Goal: Communication & Community: Share content

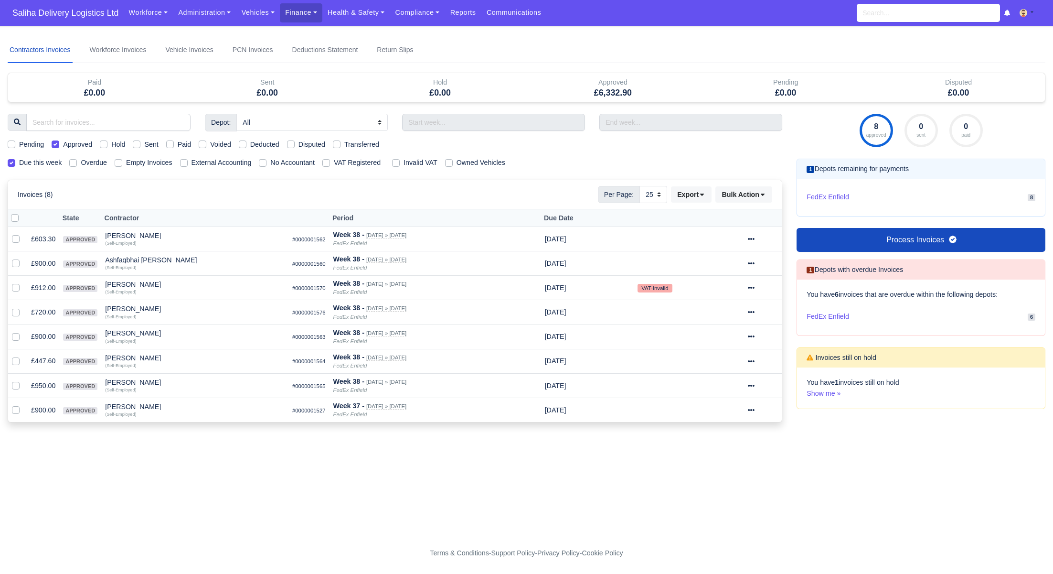
select select "25"
click at [207, 18] on link "Administration" at bounding box center [204, 12] width 63 height 19
click at [198, 76] on link "Management" at bounding box center [215, 74] width 77 height 20
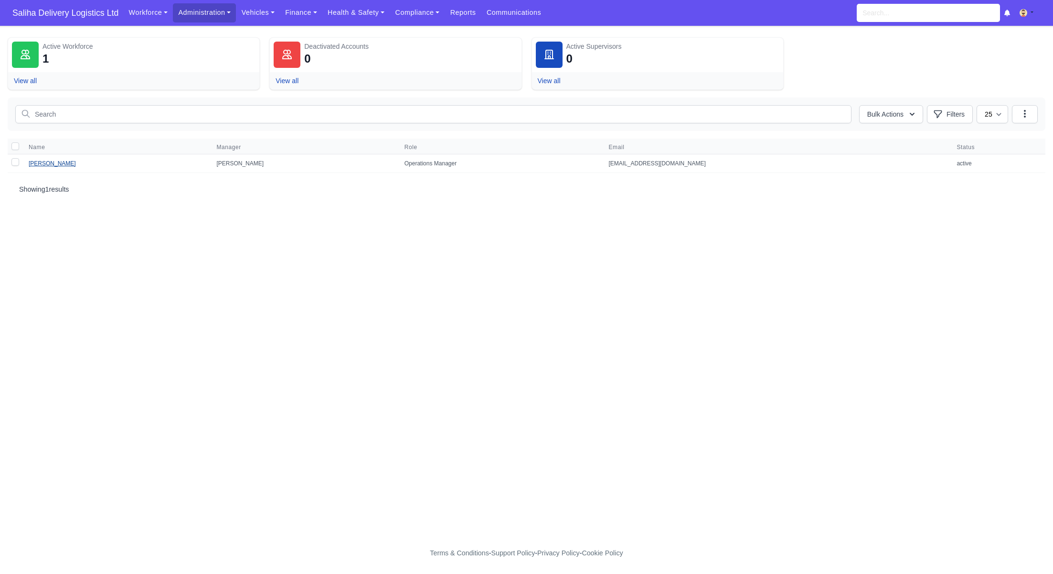
click at [58, 163] on link "[PERSON_NAME]" at bounding box center [52, 163] width 47 height 7
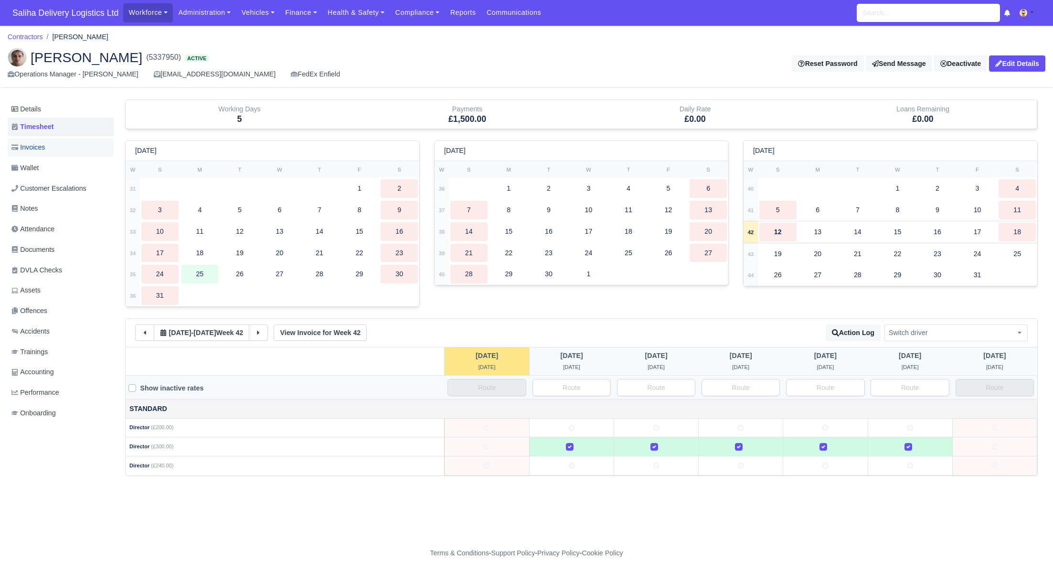
click at [45, 151] on span "Invoices" at bounding box center [27, 147] width 33 height 11
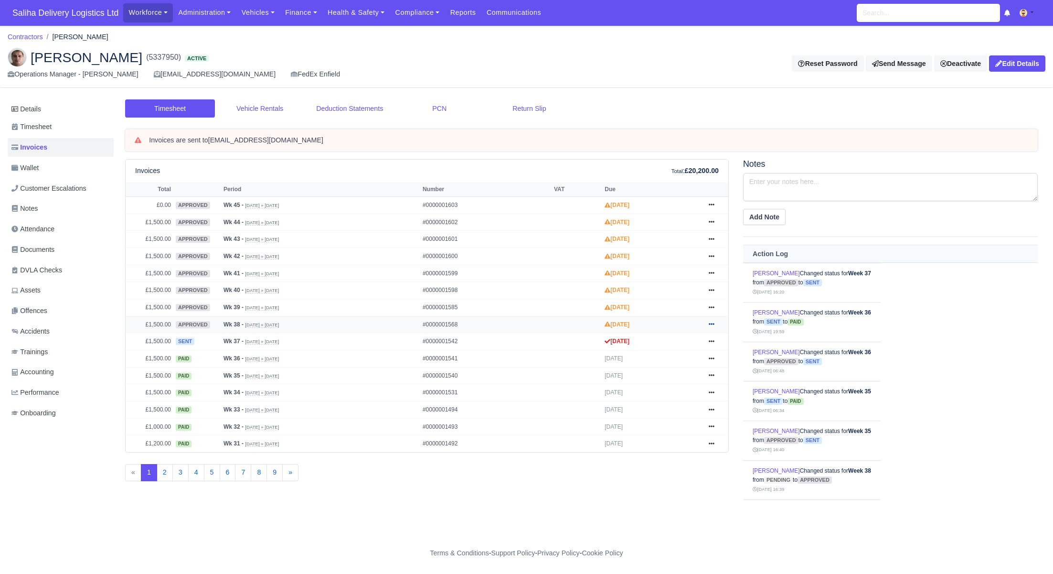
click at [713, 323] on icon at bounding box center [712, 324] width 6 height 6
click at [661, 359] on link "Send" at bounding box center [675, 363] width 85 height 20
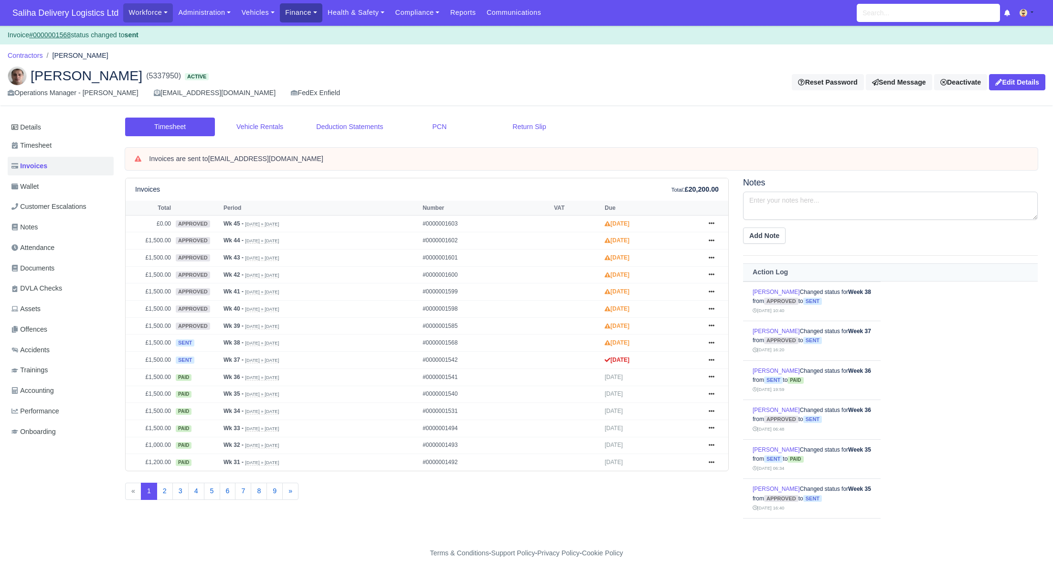
click at [293, 12] on link "Finance" at bounding box center [301, 12] width 43 height 19
click at [295, 40] on link "Invoices" at bounding box center [322, 34] width 77 height 20
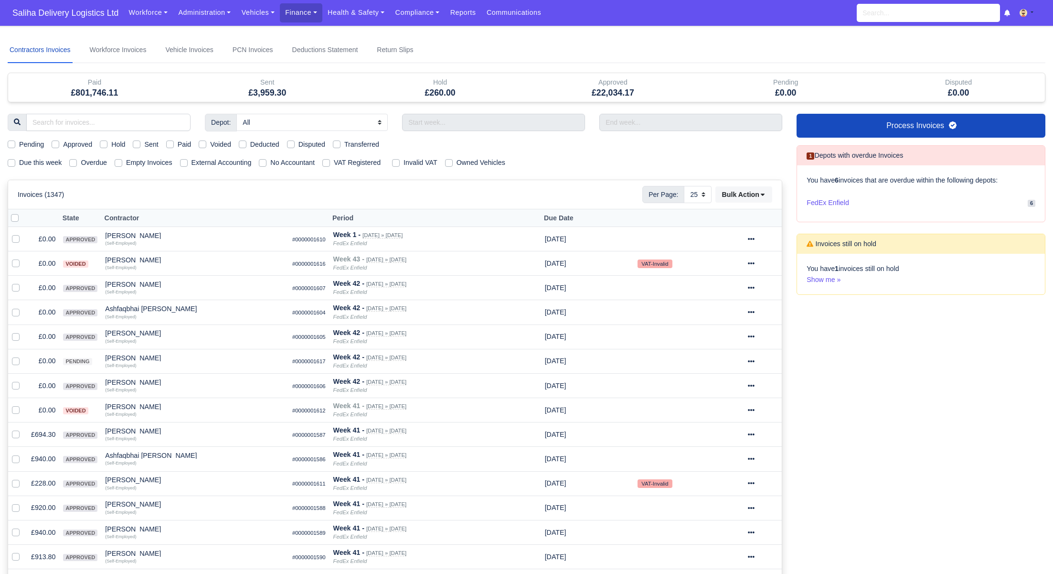
select select "25"
click at [19, 162] on label "Due this week" at bounding box center [40, 162] width 43 height 11
click at [15, 162] on input "Due this week" at bounding box center [12, 161] width 8 height 8
checkbox input "true"
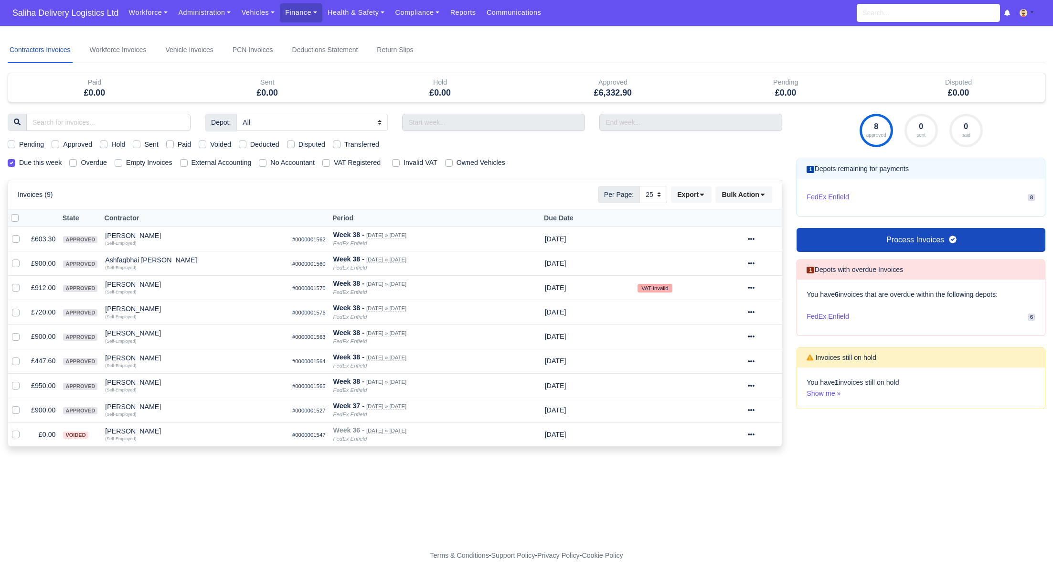
click at [61, 144] on div "Approved" at bounding box center [72, 144] width 41 height 11
click at [63, 144] on label "Approved" at bounding box center [77, 144] width 29 height 11
click at [57, 144] on input "Approved" at bounding box center [56, 143] width 8 height 8
checkbox input "true"
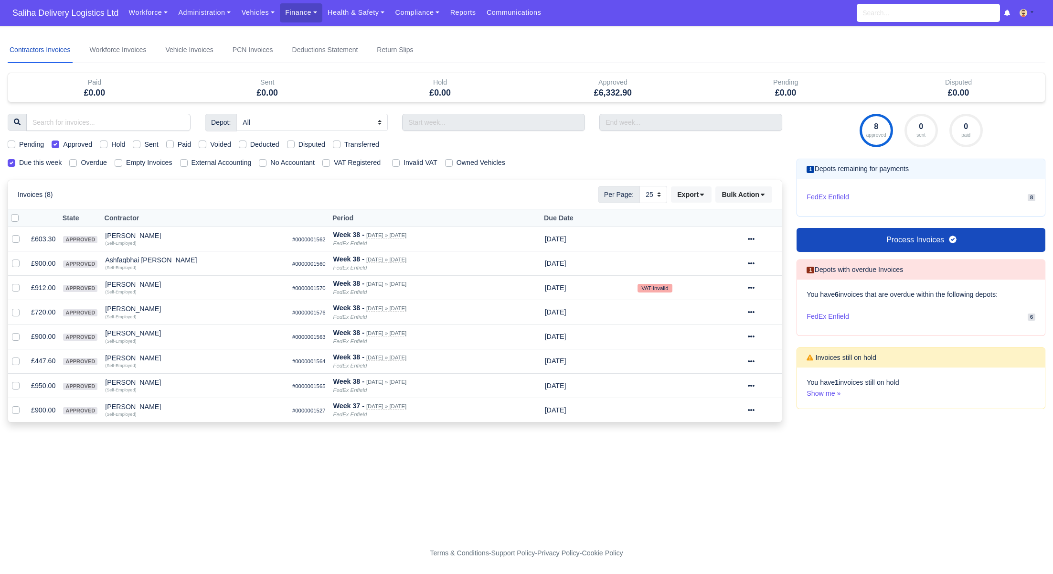
click at [22, 213] on label at bounding box center [22, 213] width 0 height 0
click at [16, 220] on input "checkbox" at bounding box center [15, 217] width 8 height 8
checkbox input "true"
click at [654, 190] on select "10 25 50" at bounding box center [654, 194] width 28 height 17
select select "50"
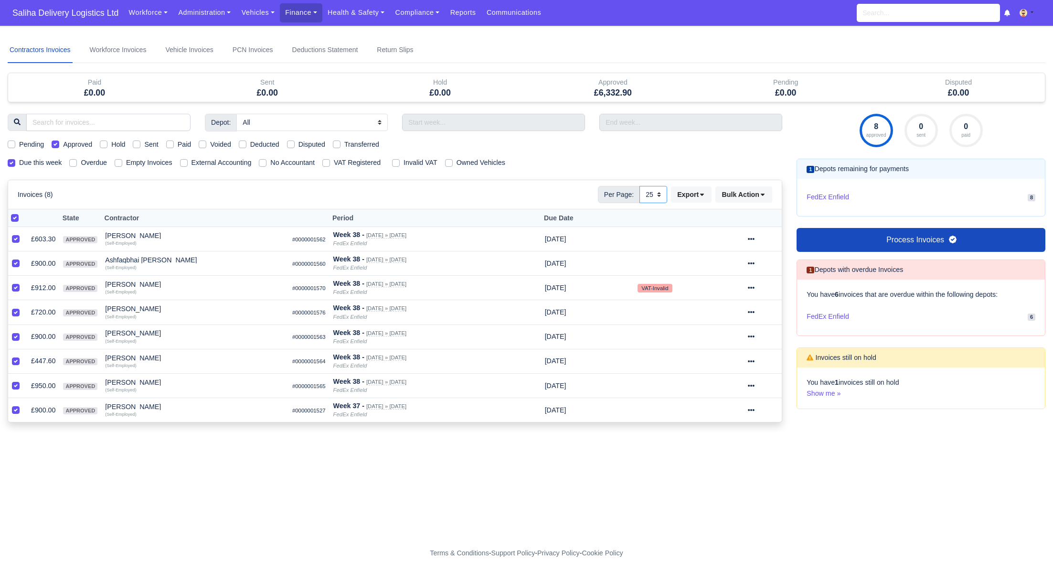
click at [640, 186] on select "10 25 50" at bounding box center [654, 194] width 28 height 17
click at [761, 194] on icon at bounding box center [763, 194] width 7 height 7
click at [721, 251] on div "Send" at bounding box center [730, 255] width 85 height 15
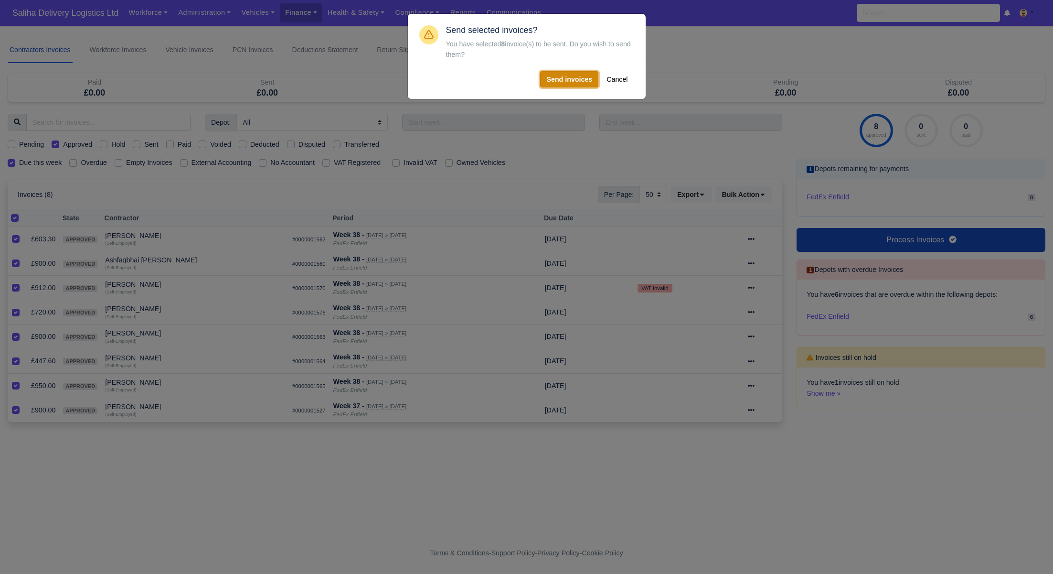
click at [574, 81] on button "Send invoices" at bounding box center [569, 79] width 58 height 16
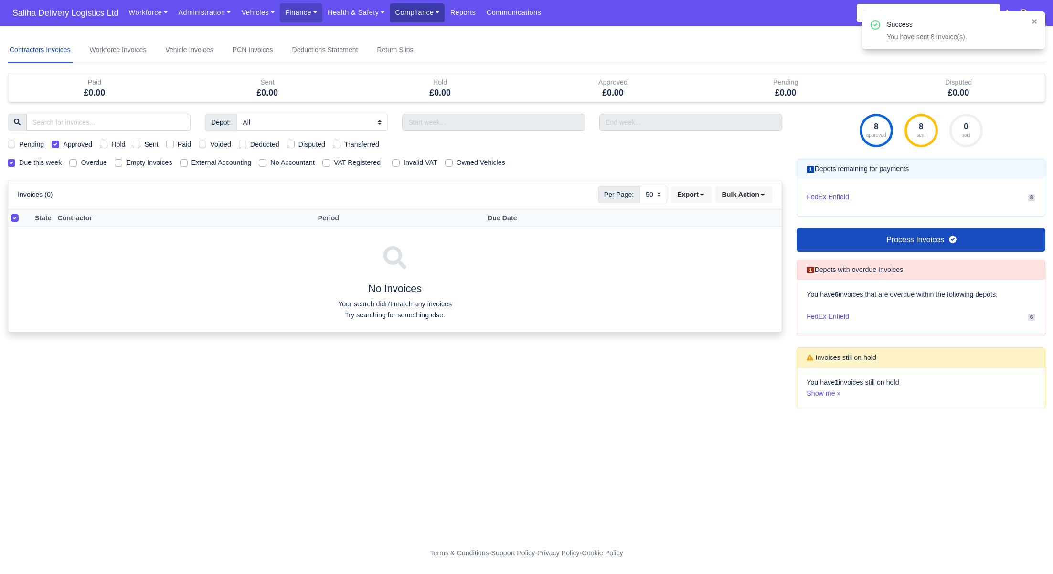
drag, startPoint x: 419, startPoint y: 9, endPoint x: 429, endPoint y: 17, distance: 13.3
click at [418, 9] on link "Compliance" at bounding box center [417, 12] width 55 height 19
click at [447, 90] on link "Communication Center" at bounding box center [437, 94] width 86 height 20
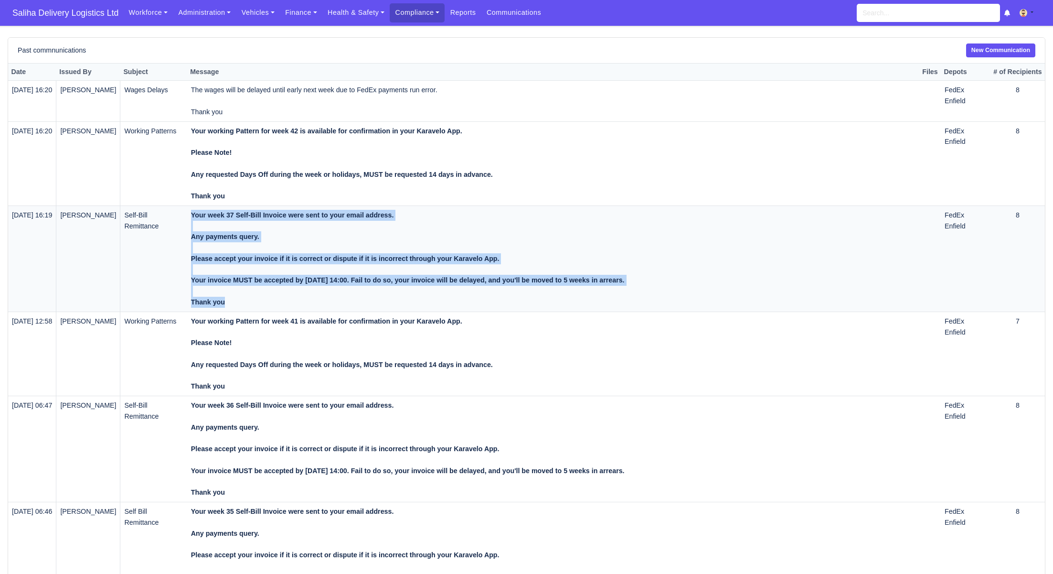
drag, startPoint x: 252, startPoint y: 301, endPoint x: 202, endPoint y: 214, distance: 100.4
click at [202, 214] on td "Your week 37 Self-Bill Invoice were sent to your email address. Any payments qu…" at bounding box center [553, 258] width 732 height 106
copy strong "Your week 37 Self-Bill Invoice were sent to your email address. Any payments qu…"
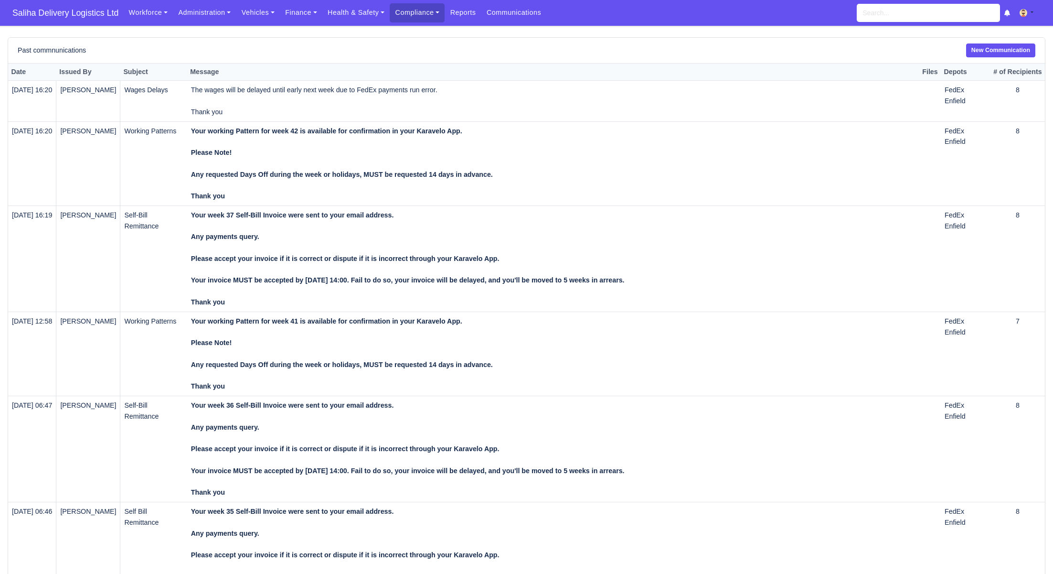
click at [1014, 43] on div "Past commnunications New Communication" at bounding box center [526, 50] width 1037 height 25
drag, startPoint x: 1016, startPoint y: 47, endPoint x: 985, endPoint y: 51, distance: 31.3
click at [1016, 47] on link "New Communication" at bounding box center [1000, 50] width 69 height 14
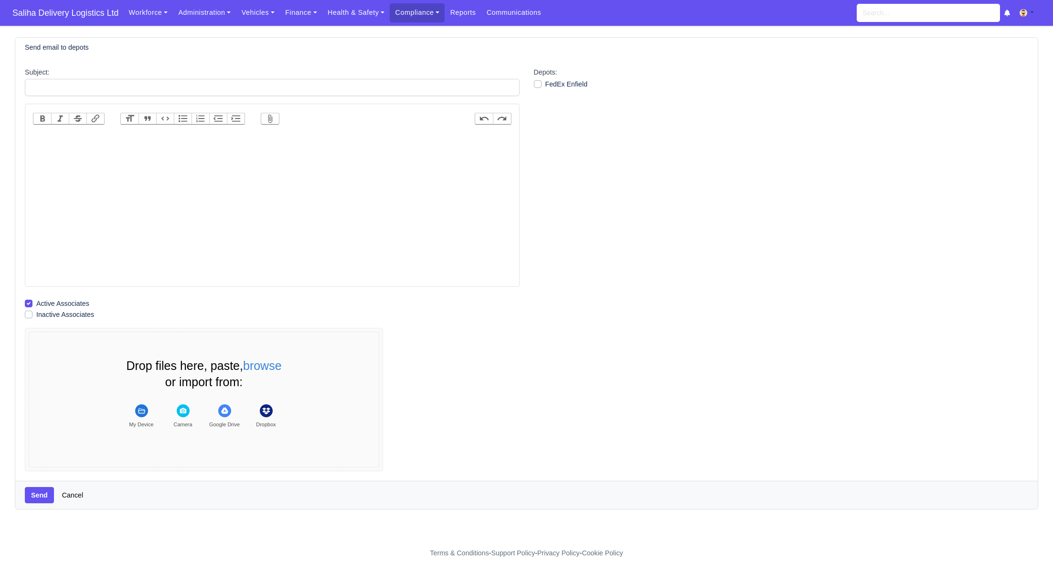
click at [186, 140] on trix-editor at bounding box center [272, 207] width 479 height 153
paste trix-editor "<div><strong>Your week 37 Self-Bill Invoice were sent to your email address.<br…"
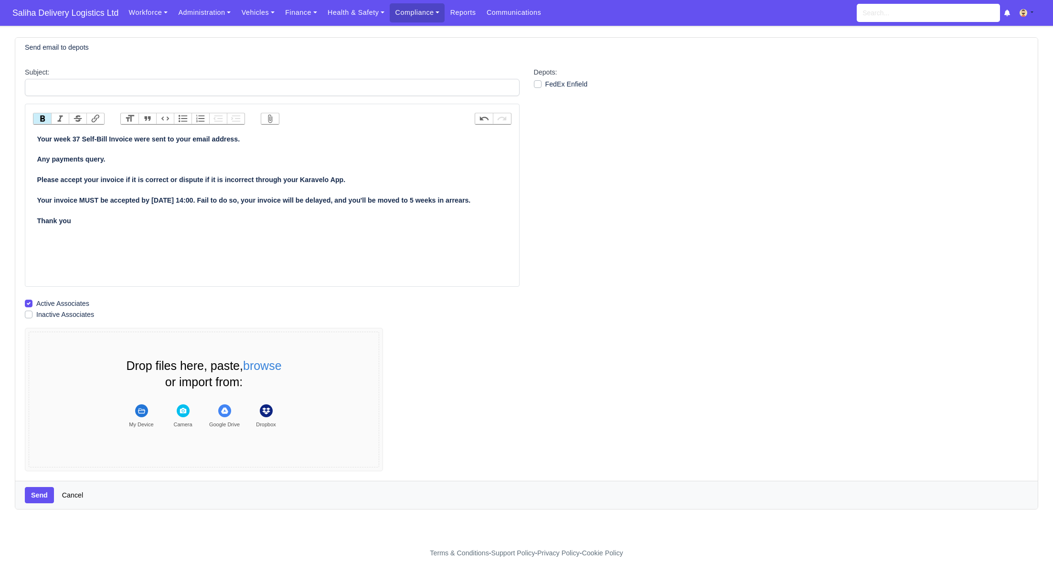
drag, startPoint x: 81, startPoint y: 138, endPoint x: 96, endPoint y: 146, distance: 16.7
click at [83, 139] on strong "Your week 37 Self-Bill Invoice were sent to your email address. Any payments qu…" at bounding box center [254, 179] width 434 height 89
type trix-editor "<div><strong>Your week 38 Self-Bill Invoice were sent to your email address.<br…"
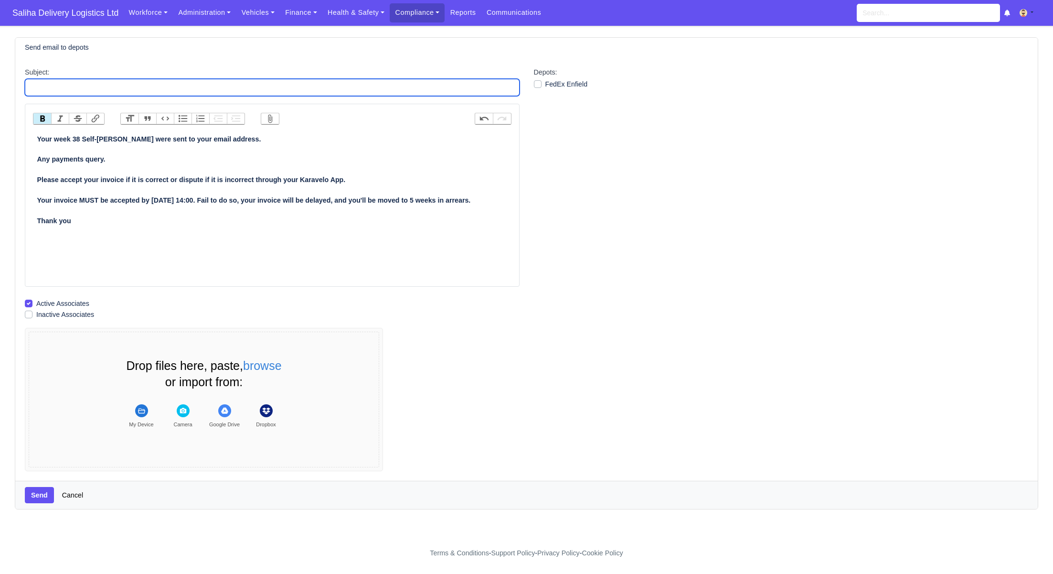
click at [94, 85] on input "Subject:" at bounding box center [272, 87] width 495 height 17
type input "Self-Bill Remittance"
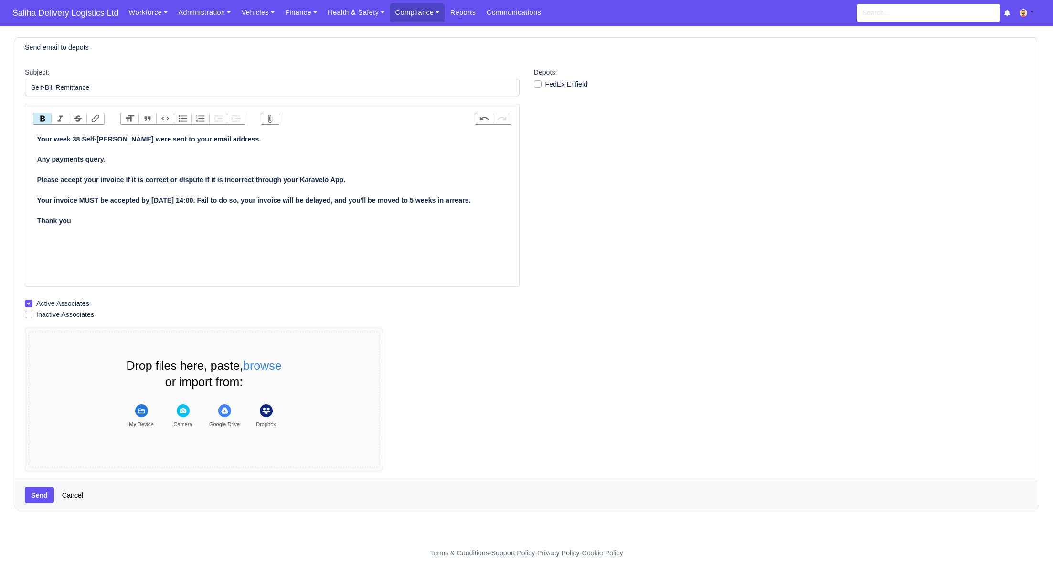
click at [546, 84] on label "FedEx Enfield" at bounding box center [567, 84] width 43 height 11
click at [538, 84] on input "FedEx Enfield" at bounding box center [538, 83] width 8 height 8
checkbox input "true"
click at [43, 493] on button "Send" at bounding box center [39, 495] width 29 height 16
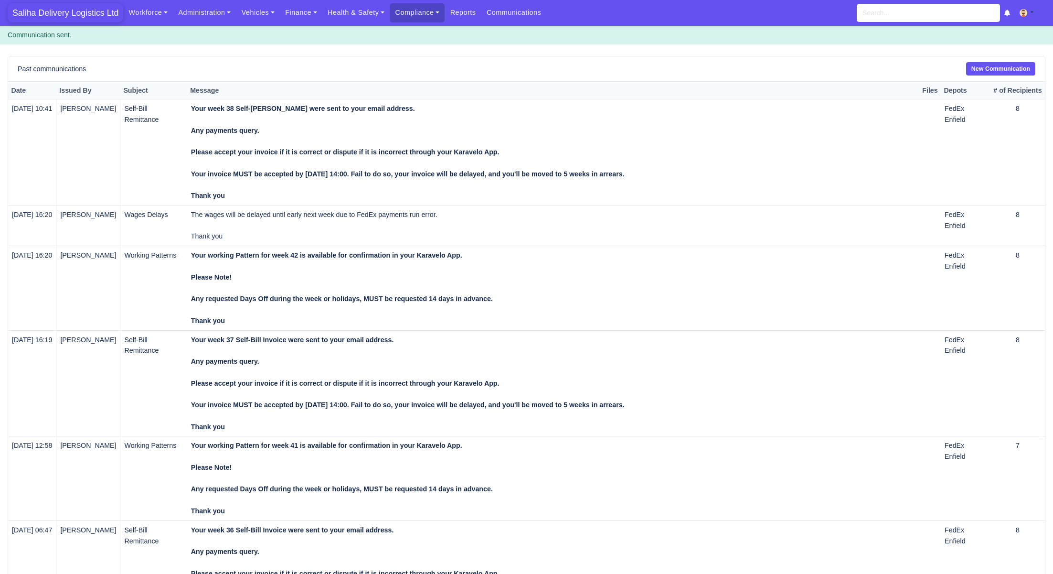
click at [102, 21] on span "Saliha Delivery Logistics Ltd" at bounding box center [66, 12] width 116 height 19
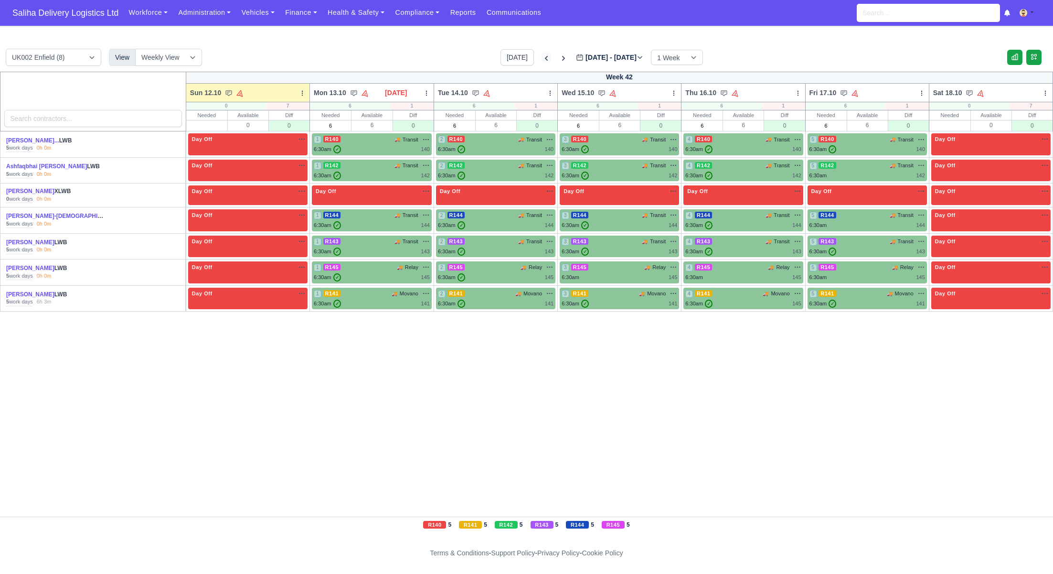
click at [542, 57] on icon at bounding box center [547, 59] width 10 height 10
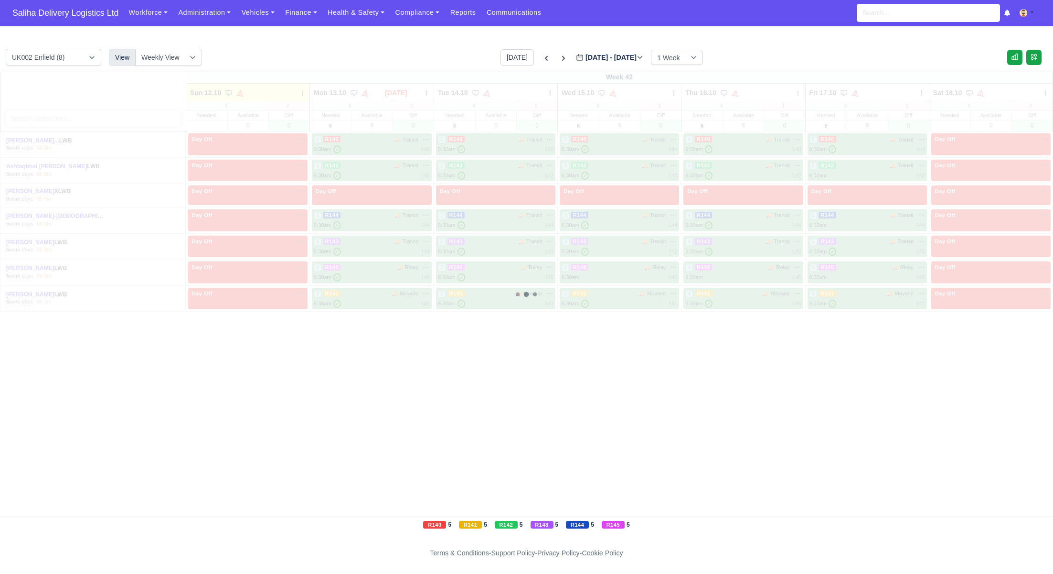
type input "[DATE]"
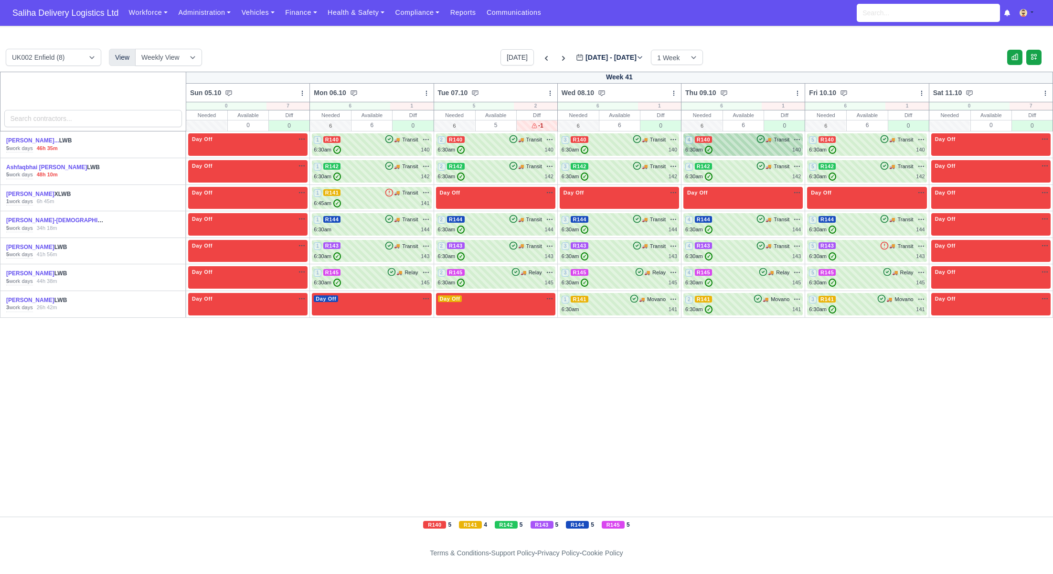
click at [749, 140] on div "4 R140 🚚 Transit" at bounding box center [744, 139] width 116 height 9
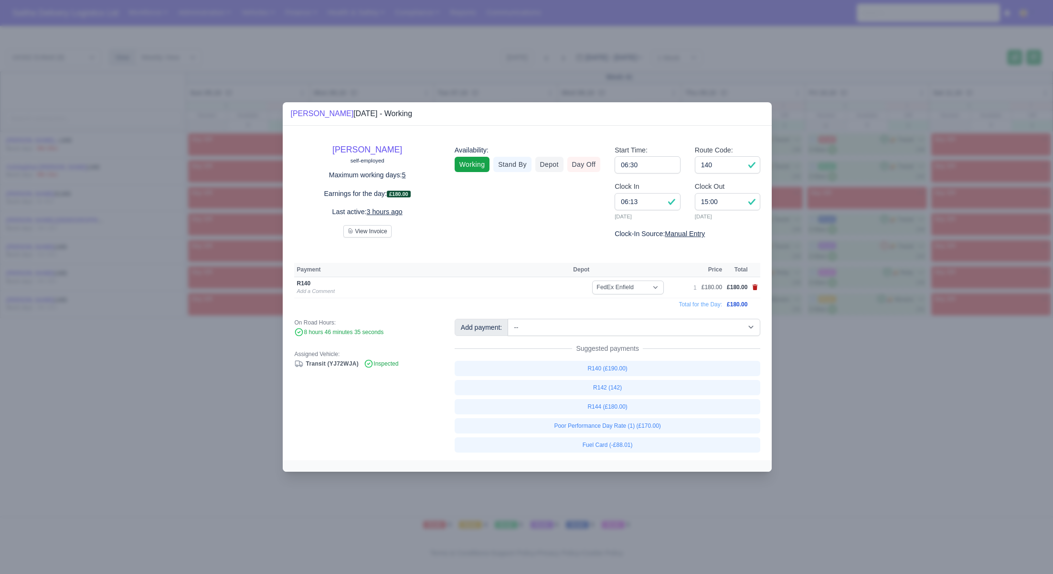
click at [755, 288] on icon at bounding box center [755, 287] width 5 height 6
select select
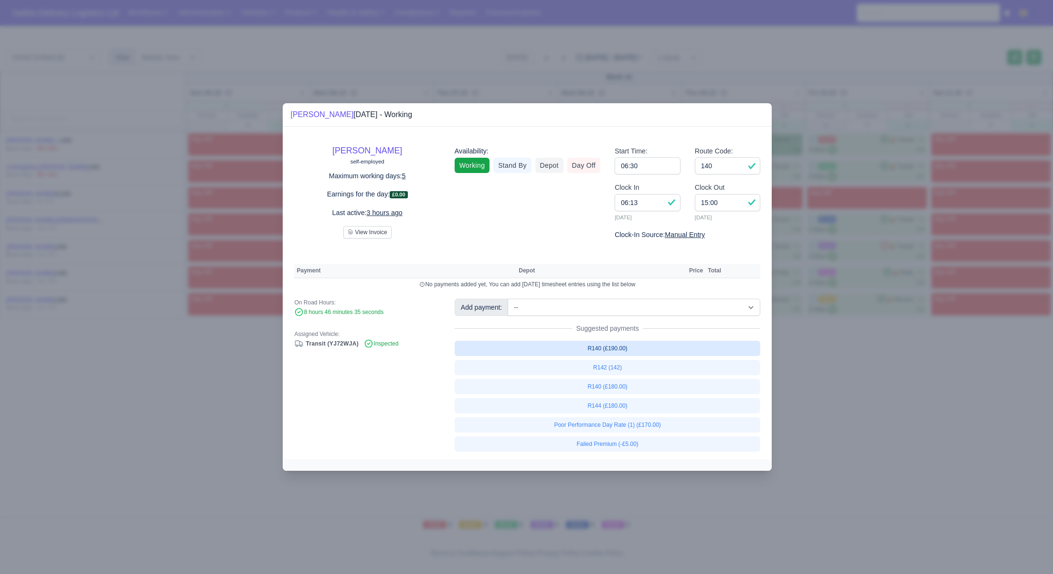
click at [615, 350] on link "R140 (£190.00)" at bounding box center [608, 348] width 306 height 15
select select "1"
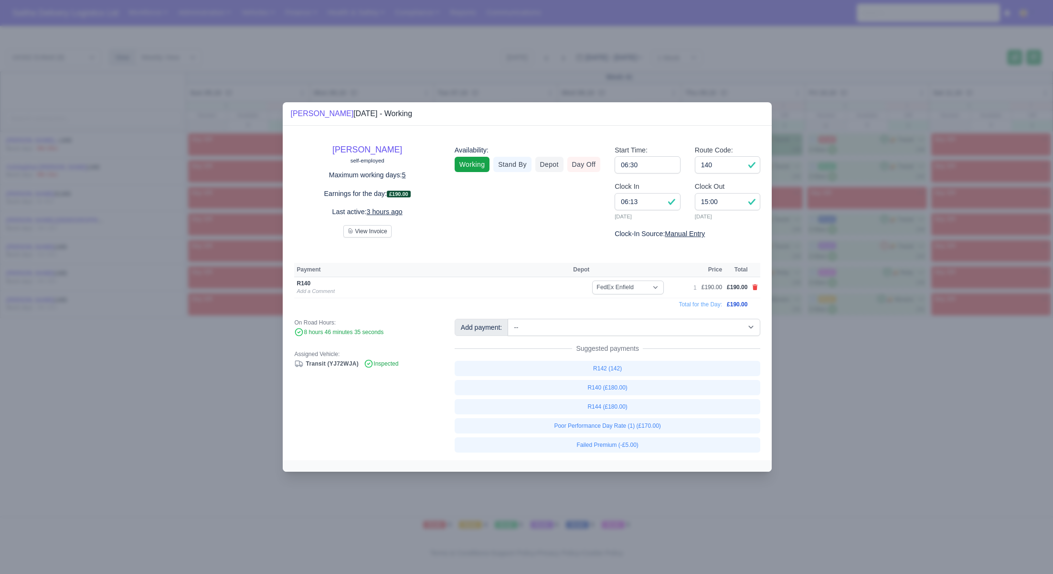
click at [809, 403] on div at bounding box center [526, 287] width 1053 height 574
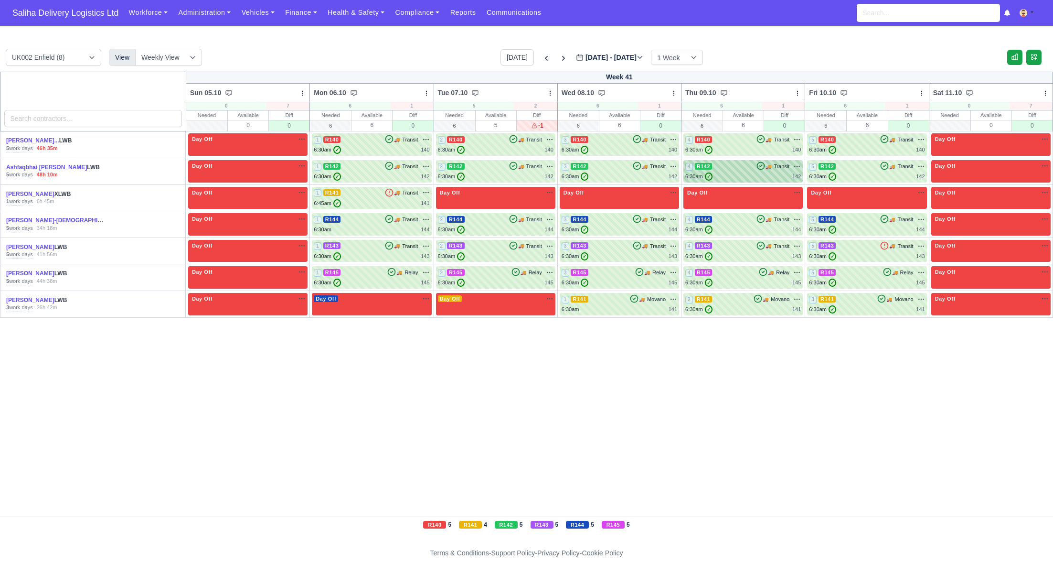
click at [751, 172] on div "6:30am ✓ 142" at bounding box center [744, 176] width 116 height 8
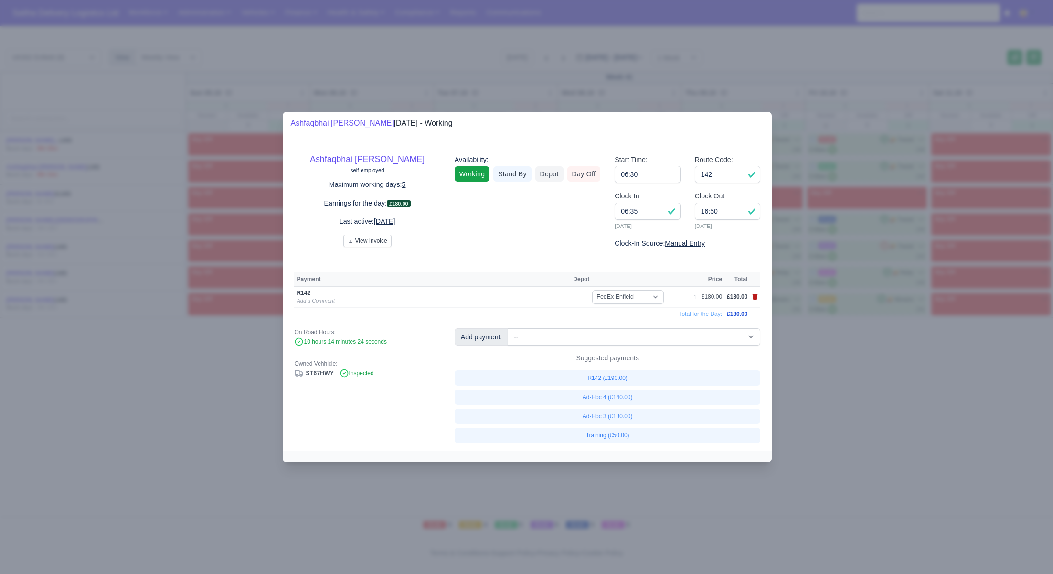
click at [754, 298] on icon at bounding box center [755, 297] width 5 height 6
select select
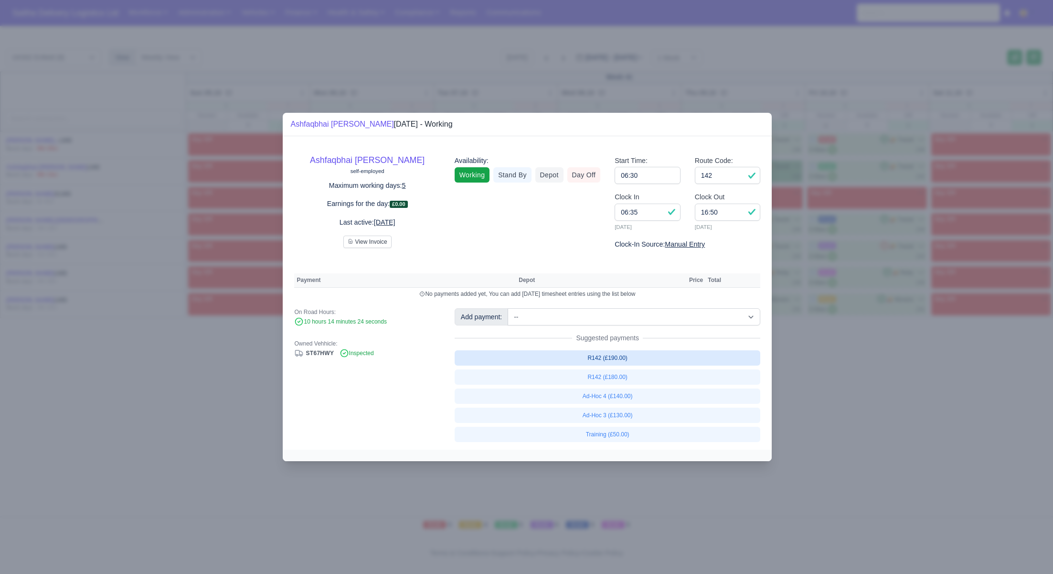
click at [626, 361] on link "R142 (£190.00)" at bounding box center [608, 357] width 306 height 15
select select "1"
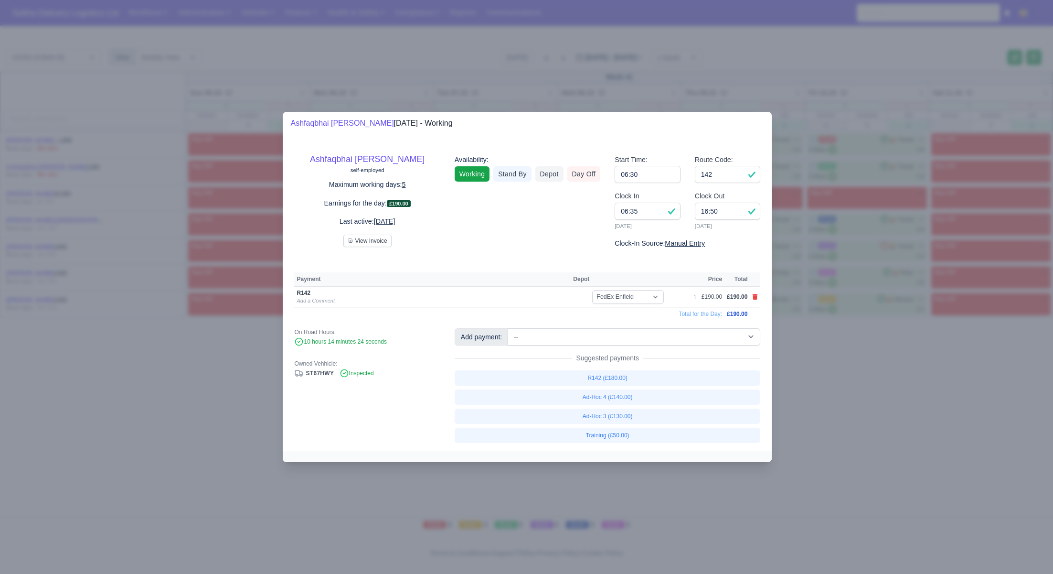
drag, startPoint x: 870, startPoint y: 393, endPoint x: 860, endPoint y: 207, distance: 185.6
click at [870, 391] on div at bounding box center [526, 287] width 1053 height 574
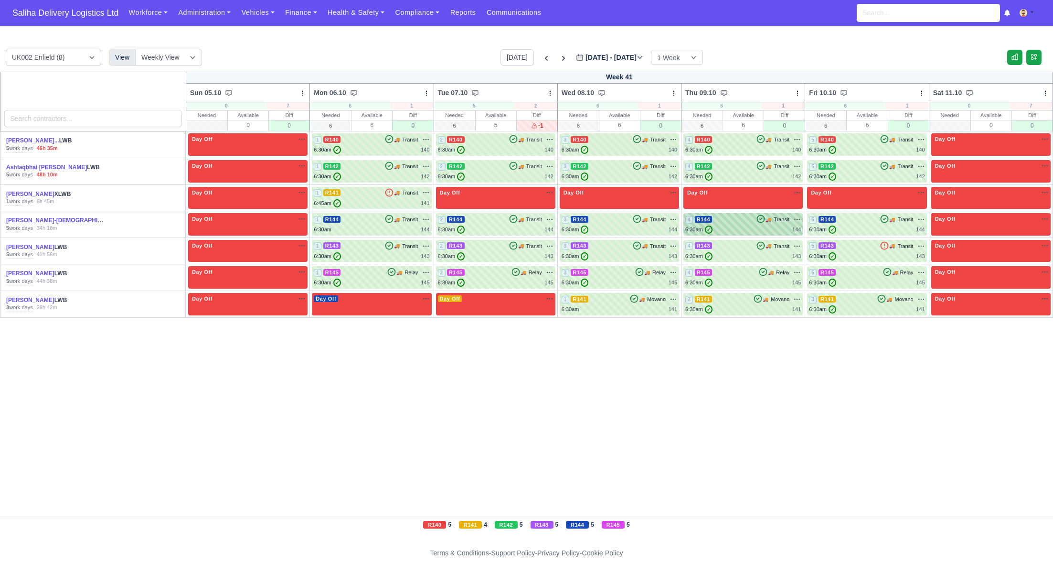
click at [739, 222] on div "4 R144 🚚 Transit" at bounding box center [744, 219] width 116 height 9
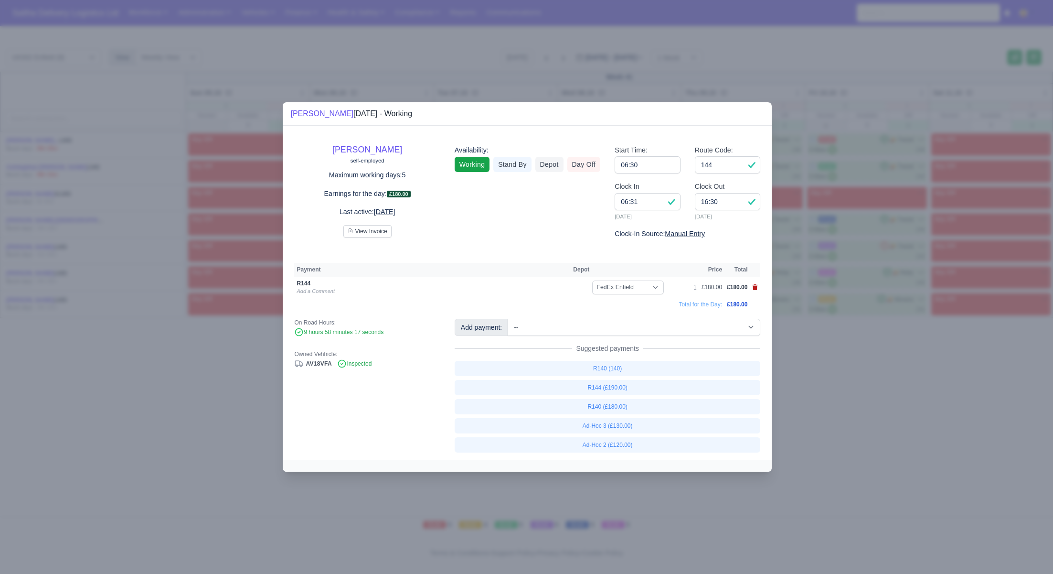
click at [755, 287] on icon at bounding box center [755, 287] width 5 height 6
select select
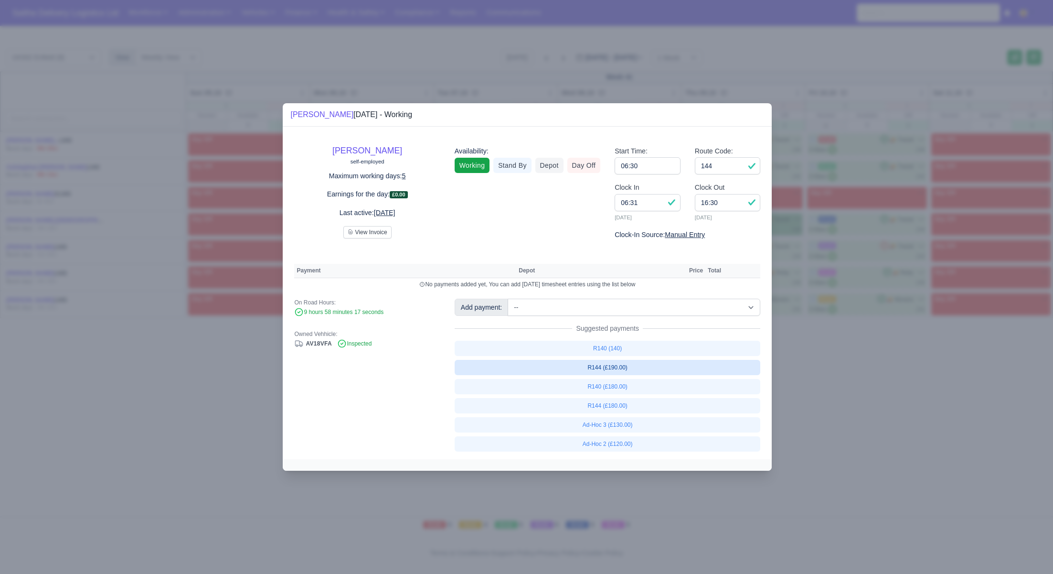
click at [618, 372] on link "R144 (£190.00)" at bounding box center [608, 367] width 306 height 15
select select "1"
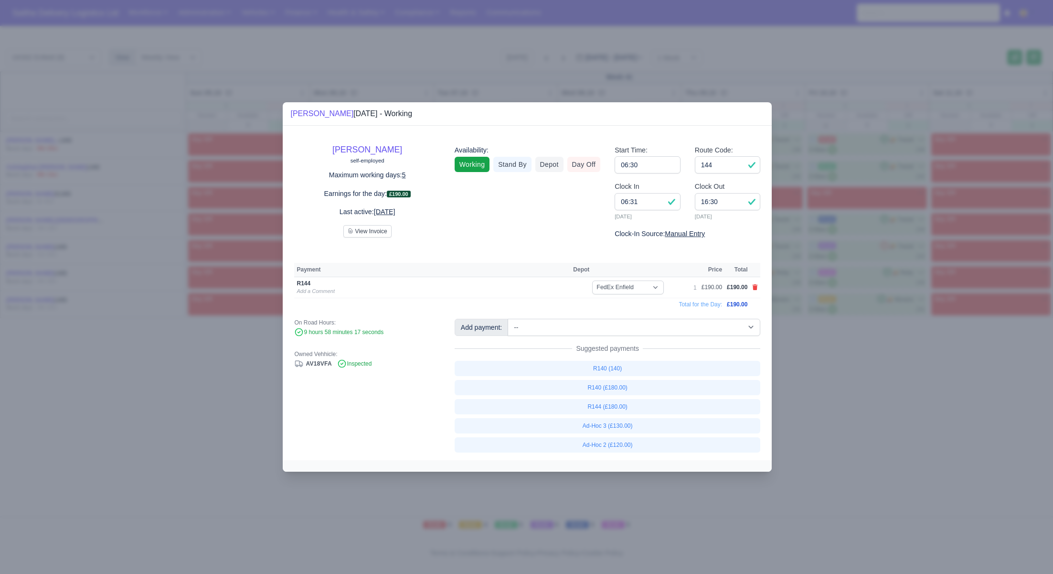
click at [847, 382] on div at bounding box center [526, 287] width 1053 height 574
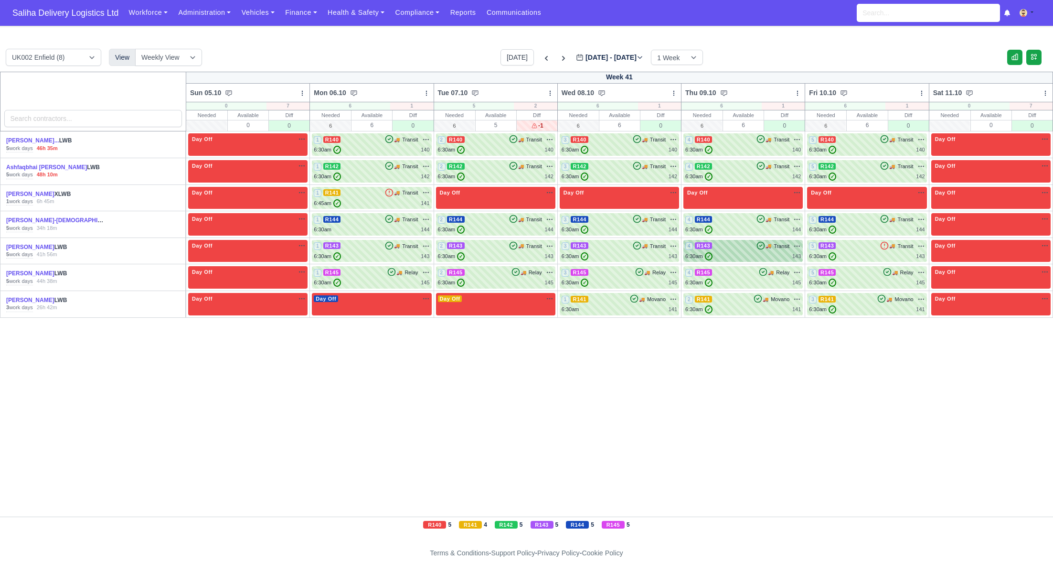
click at [743, 250] on div "4 R143 🚚 Transit" at bounding box center [744, 251] width 116 height 19
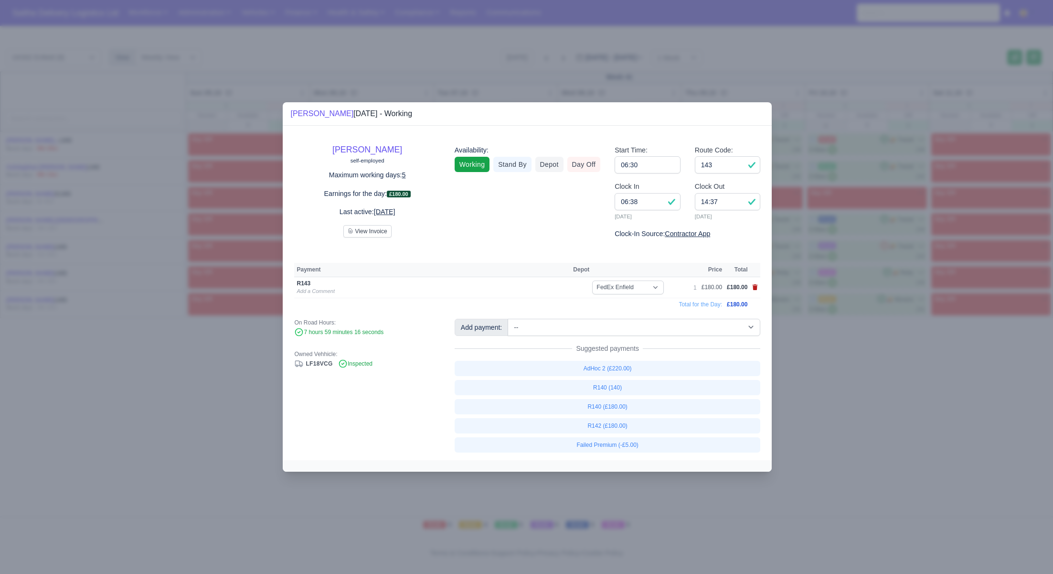
click at [757, 288] on icon at bounding box center [755, 287] width 5 height 6
select select
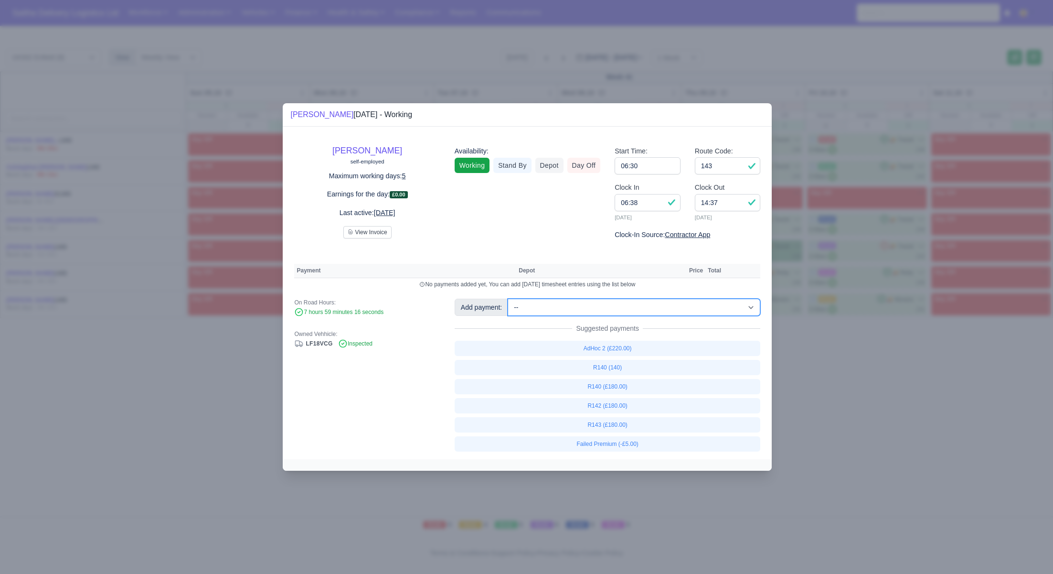
click at [604, 309] on select "-- Ad-Hoc 1 (AD-HO) Ad-Hoc 2 (AD-HO) Ad-Hoc 3 (AD-HO) Ad-Hoc 4 (AD-HO) Ad-Hoc 5…" at bounding box center [634, 307] width 253 height 17
click at [509, 299] on select "-- Ad-Hoc 1 (AD-HO) Ad-Hoc 2 (AD-HO) Ad-Hoc 3 (AD-HO) Ad-Hoc 4 (AD-HO) Ad-Hoc 5…" at bounding box center [634, 307] width 253 height 17
select select "1"
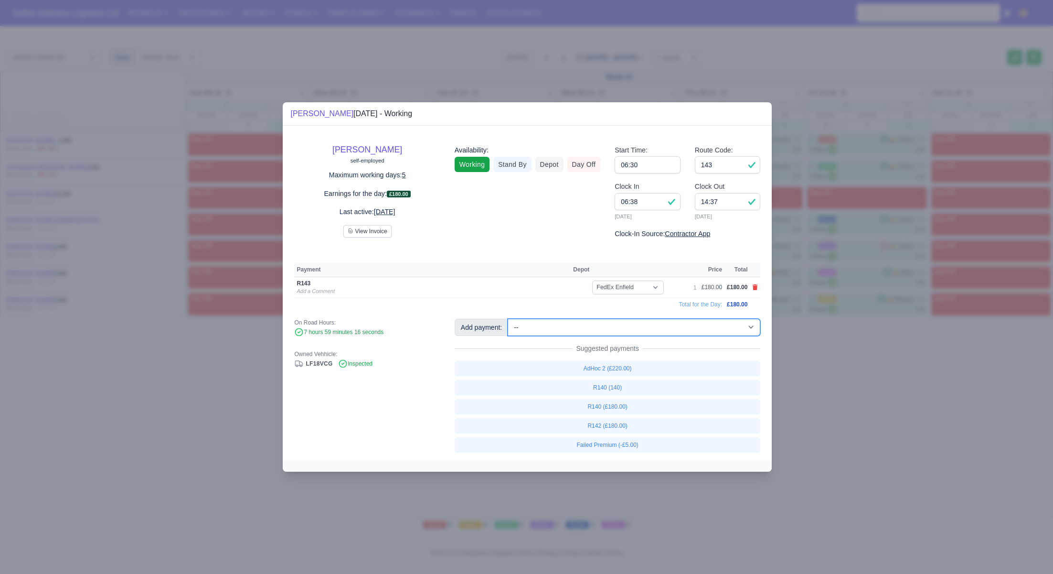
click at [609, 329] on select "-- Ad-Hoc 1 (AD-HO) Ad-Hoc 2 (AD-HO) Ad-Hoc 3 (AD-HO) Ad-Hoc 4 (AD-HO) Ad-Hoc 5…" at bounding box center [634, 327] width 253 height 17
click at [509, 319] on select "-- Ad-Hoc 1 (AD-HO) Ad-Hoc 2 (AD-HO) Ad-Hoc 3 (AD-HO) Ad-Hoc 4 (AD-HO) Ad-Hoc 5…" at bounding box center [634, 327] width 253 height 17
select select "1"
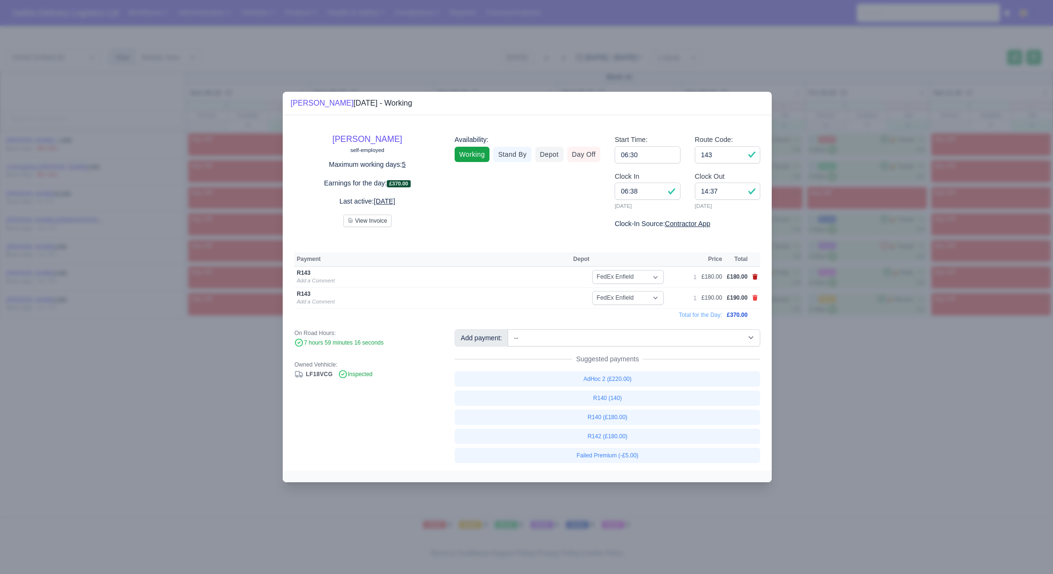
click at [755, 277] on icon at bounding box center [755, 277] width 5 height 6
select select
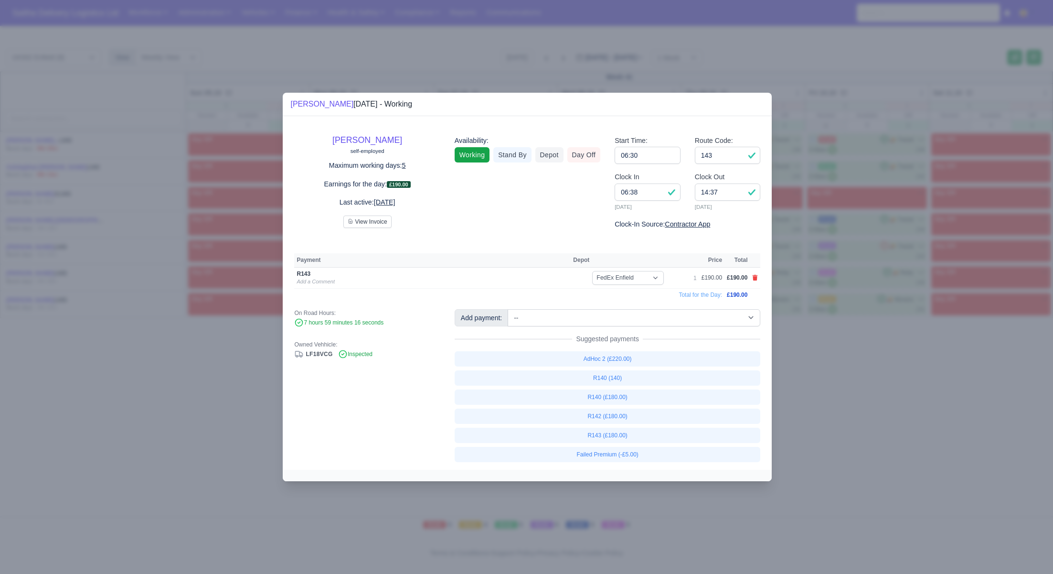
click at [811, 362] on div at bounding box center [526, 287] width 1053 height 574
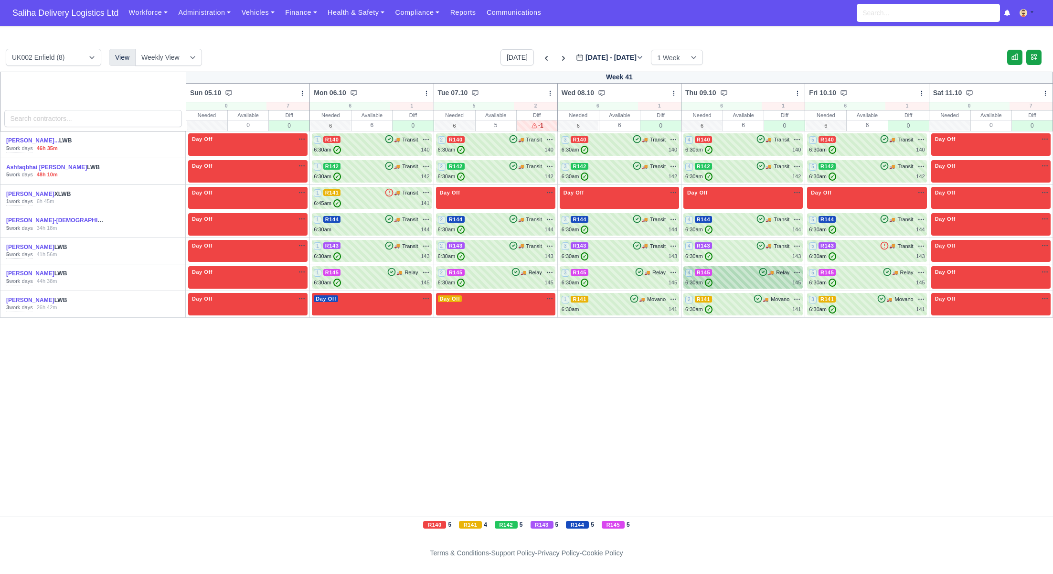
click at [756, 280] on div "6:30am ✓ 145" at bounding box center [744, 283] width 116 height 8
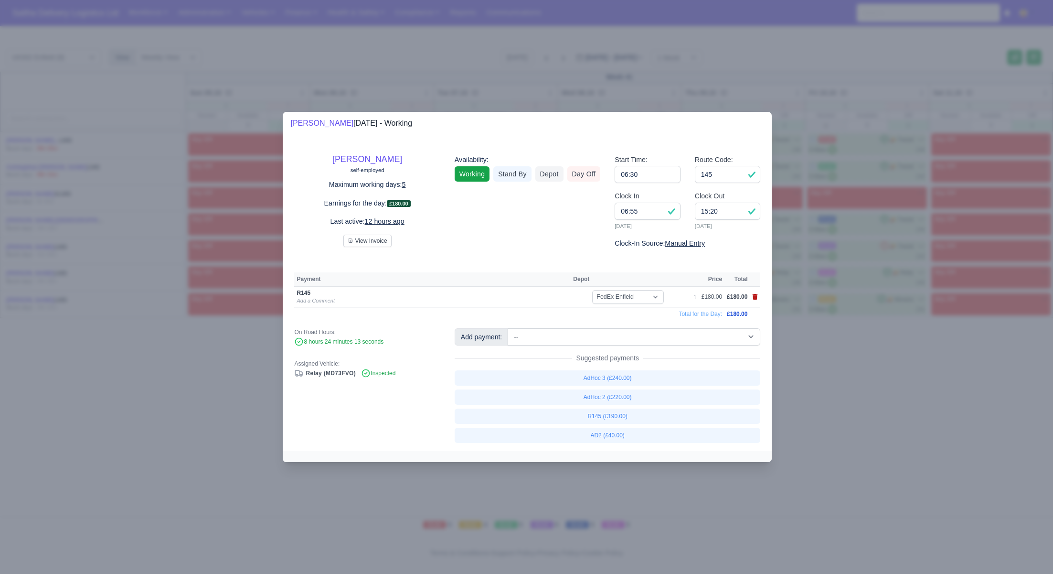
click at [756, 297] on icon at bounding box center [755, 297] width 5 height 6
select select
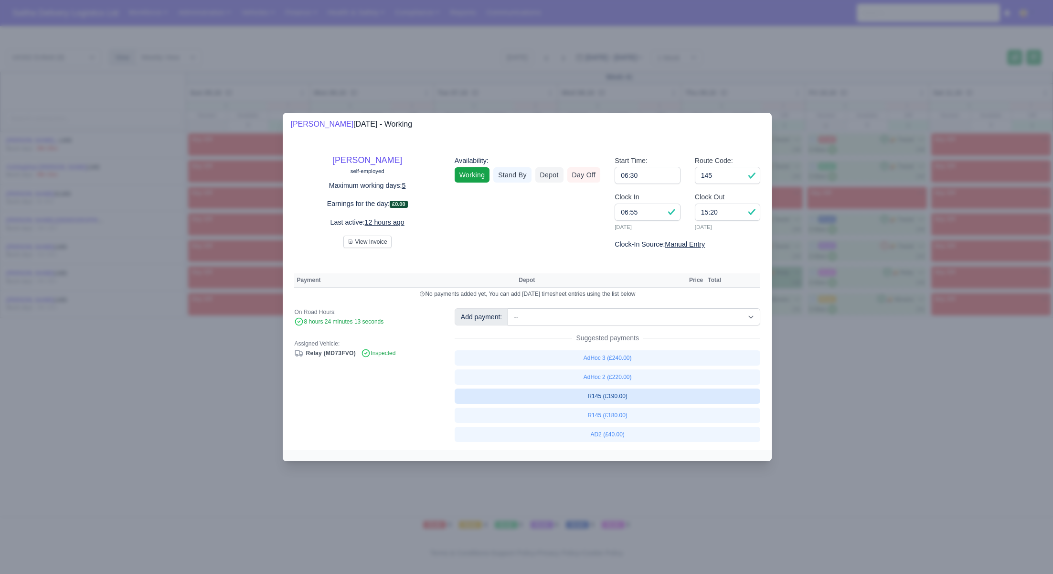
click at [625, 397] on link "R145 (£190.00)" at bounding box center [608, 395] width 306 height 15
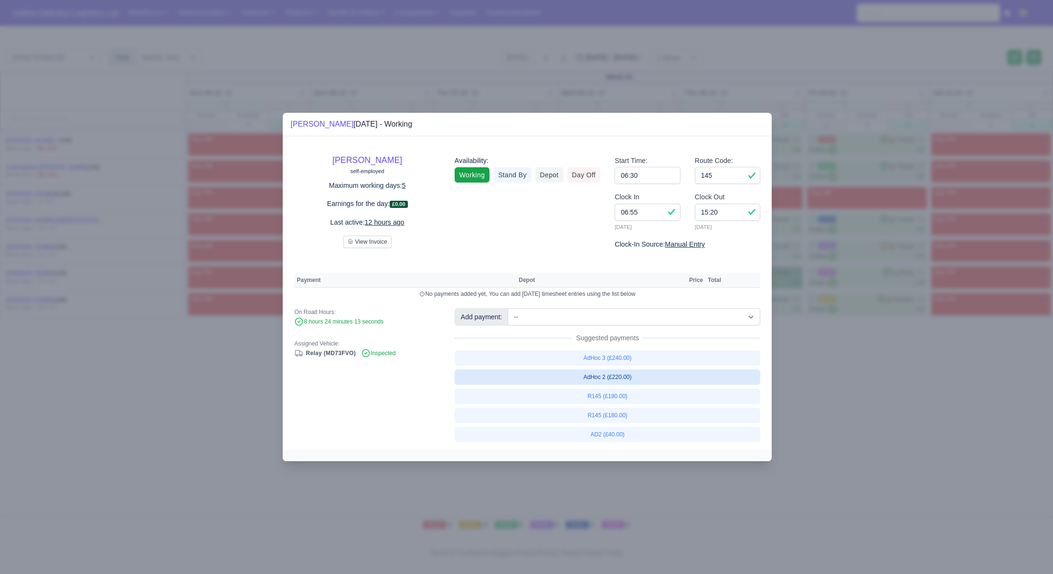
select select "1"
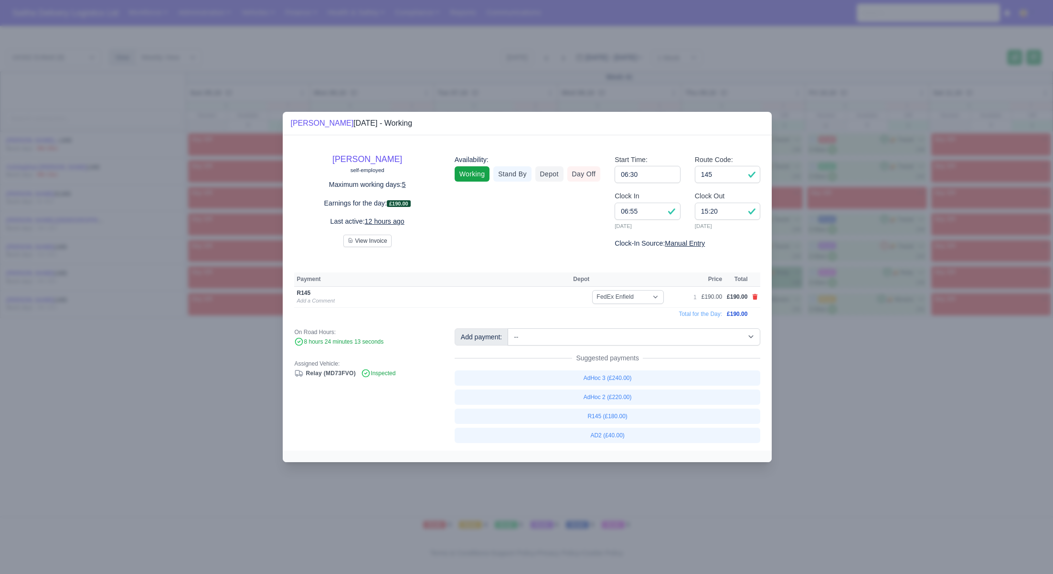
drag, startPoint x: 828, startPoint y: 397, endPoint x: 820, endPoint y: 344, distance: 53.6
click at [828, 397] on div at bounding box center [526, 287] width 1053 height 574
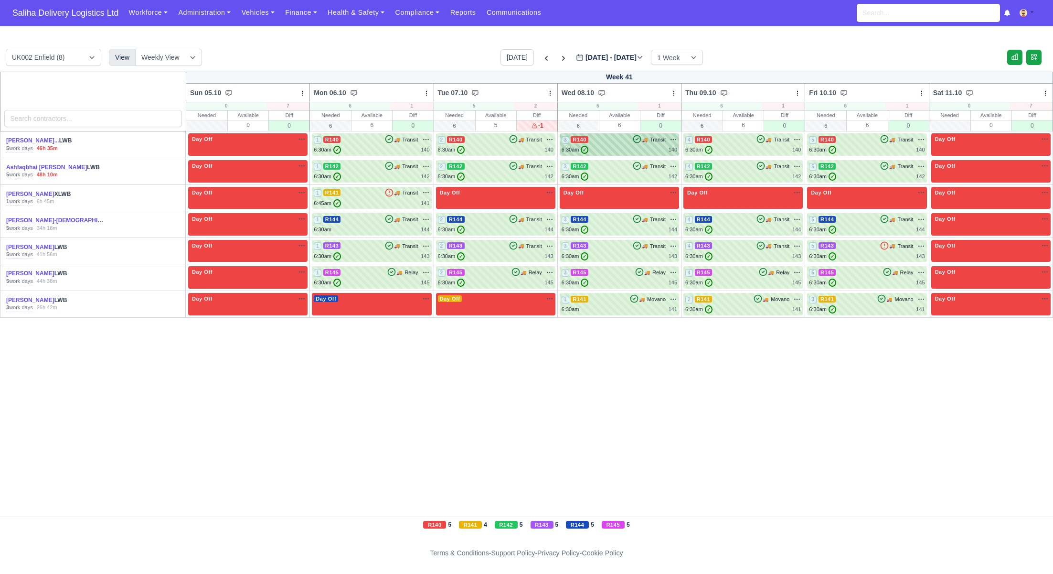
click at [611, 141] on div "3 R140 🚚 Transit" at bounding box center [620, 139] width 116 height 9
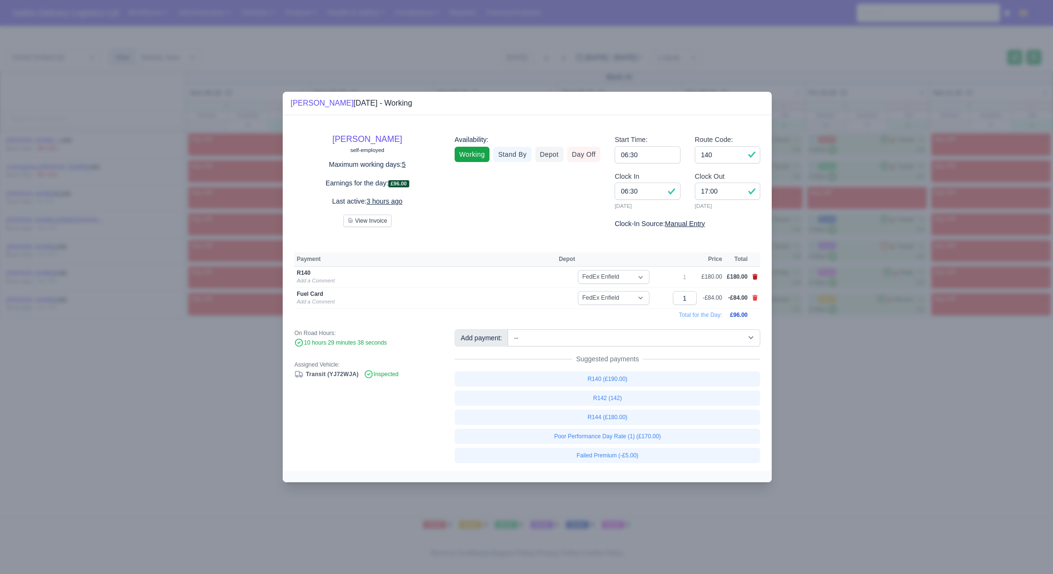
click at [757, 276] on icon at bounding box center [755, 277] width 5 height 6
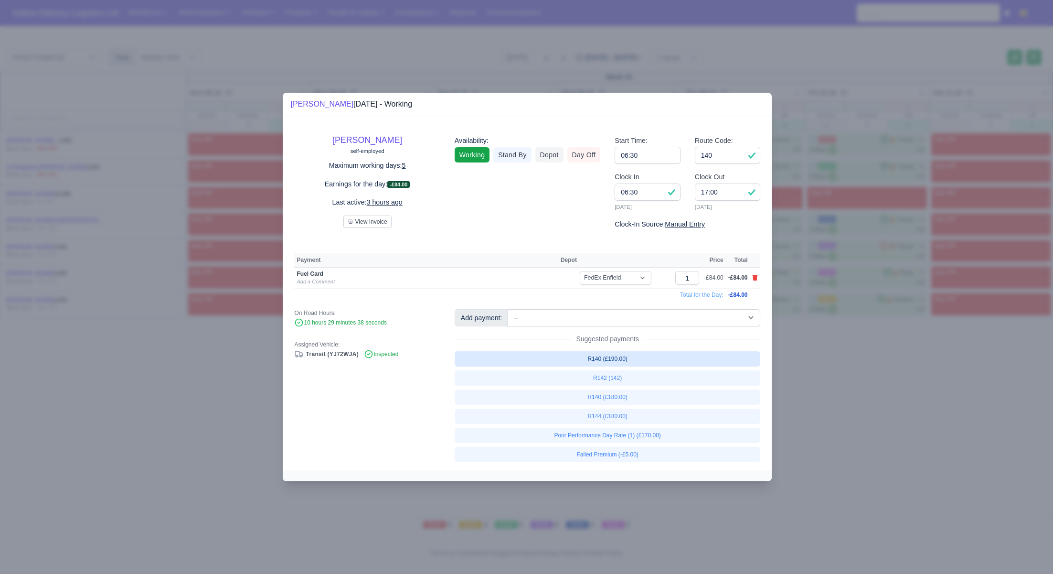
click at [624, 362] on link "R140 (£190.00)" at bounding box center [608, 358] width 306 height 15
select select "1"
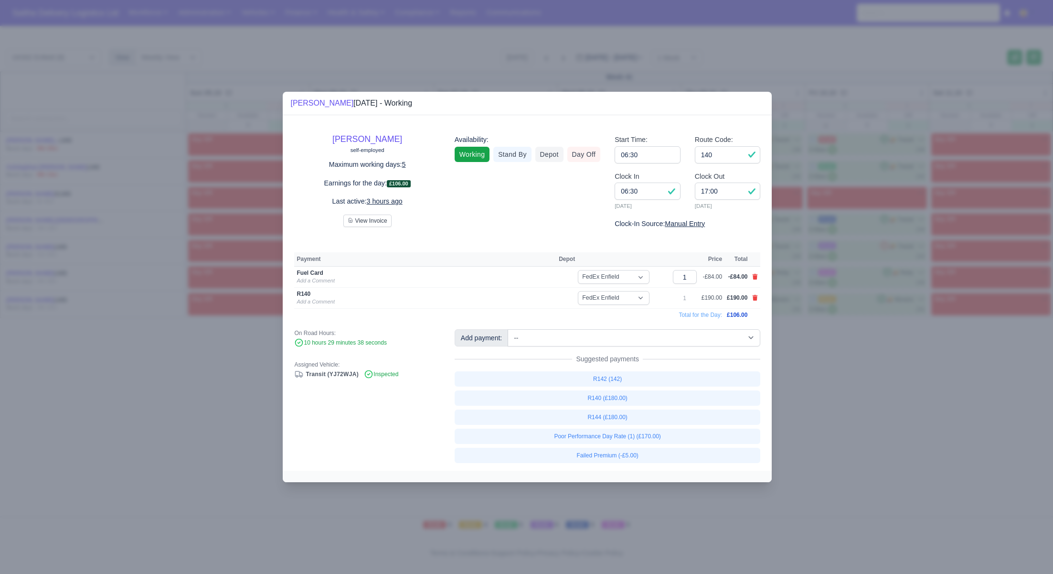
click at [853, 384] on div at bounding box center [526, 287] width 1053 height 574
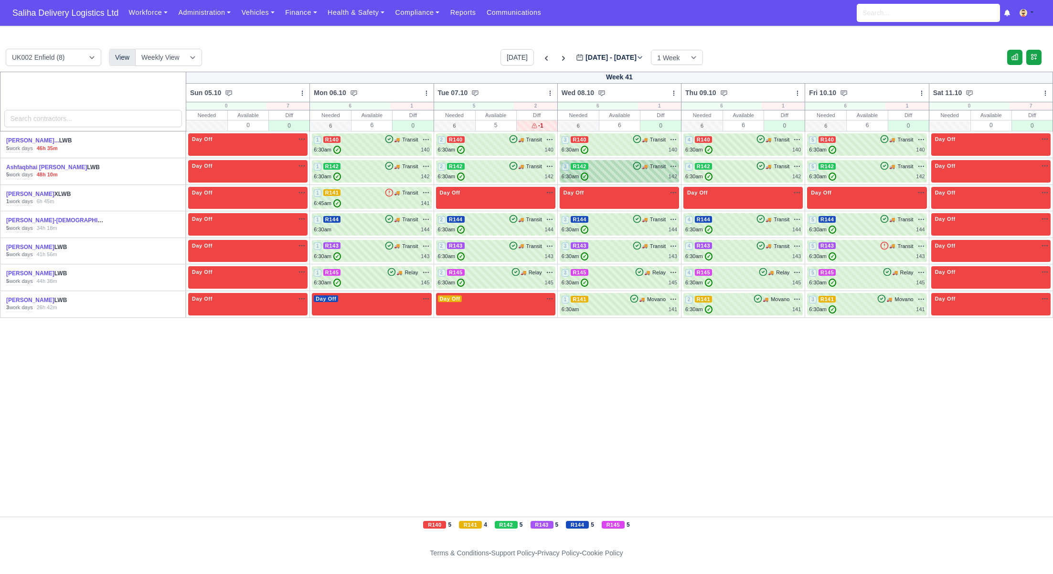
click at [622, 171] on div "3 R142 🚚 Transit" at bounding box center [620, 171] width 116 height 19
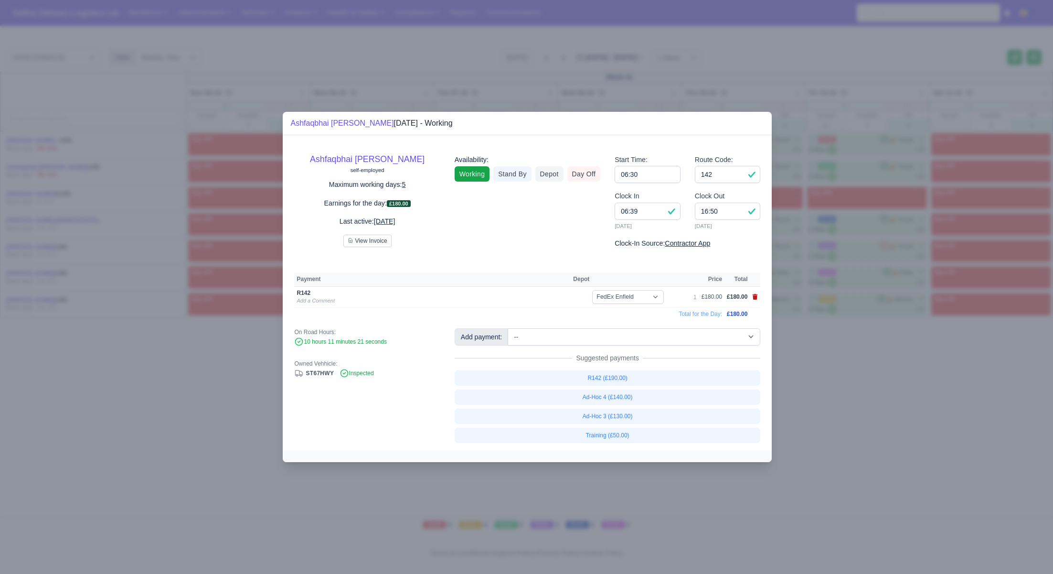
click at [754, 297] on icon at bounding box center [755, 297] width 5 height 6
select select
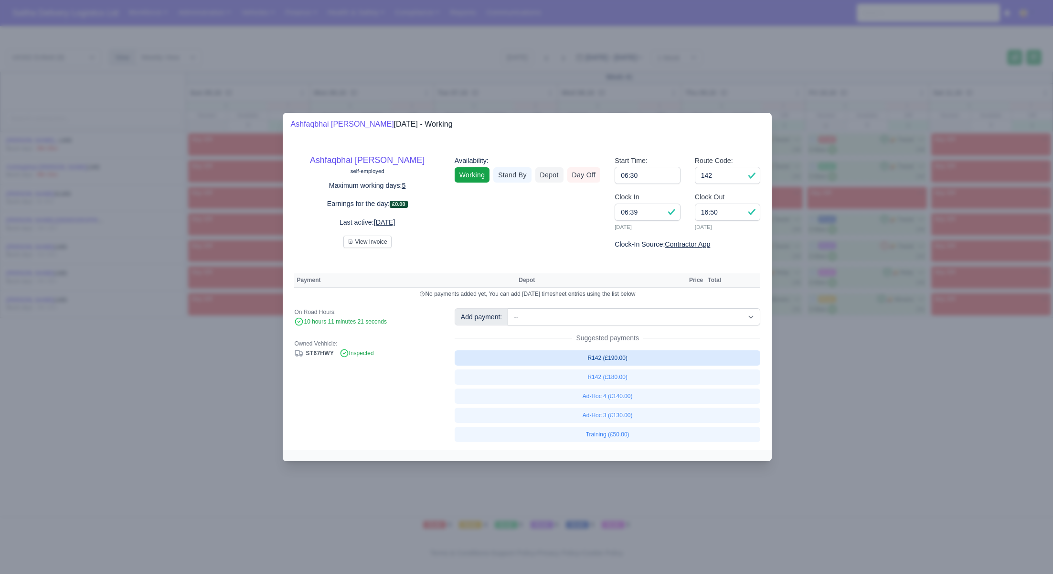
click at [611, 360] on link "R142 (£190.00)" at bounding box center [608, 357] width 306 height 15
select select "1"
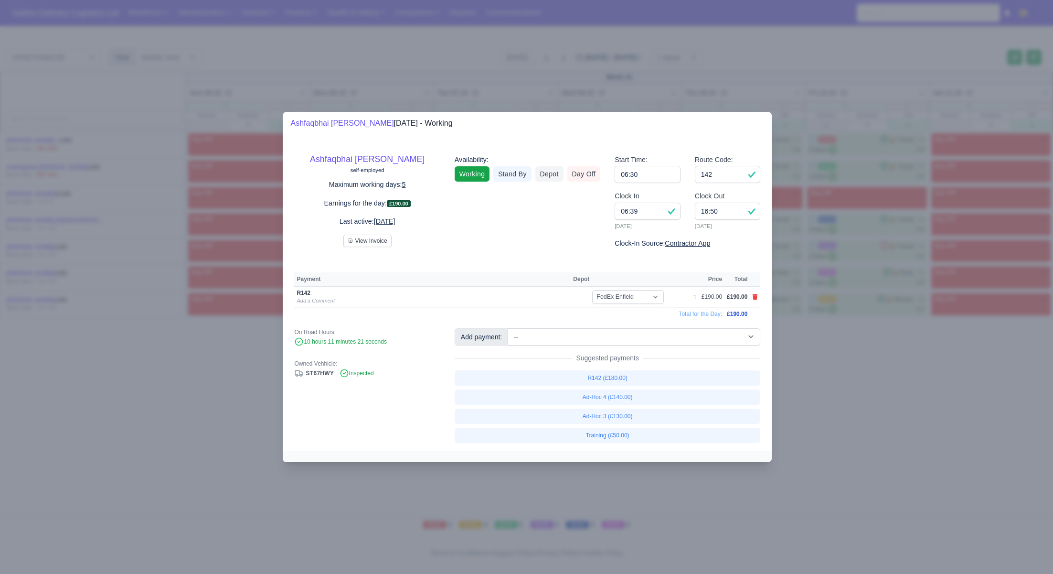
click at [827, 379] on div at bounding box center [526, 287] width 1053 height 574
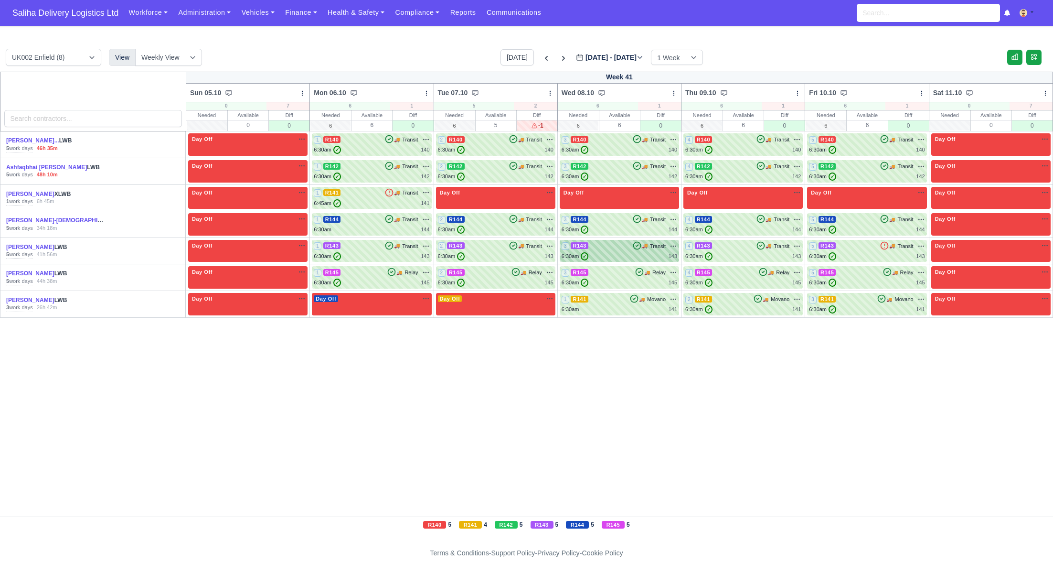
click at [612, 252] on div "6:30am ✓ 143" at bounding box center [620, 256] width 116 height 8
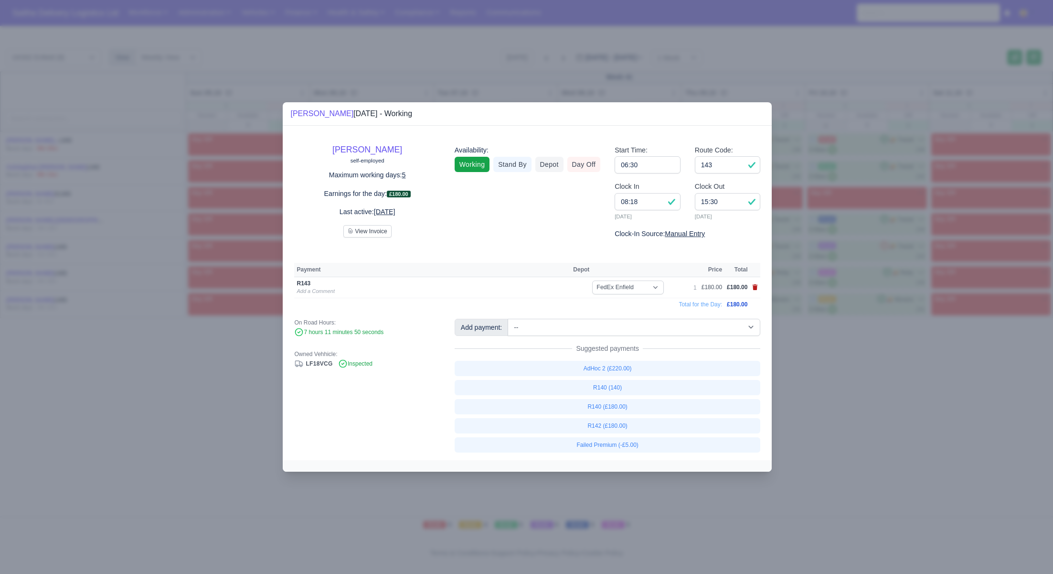
click at [756, 288] on icon at bounding box center [755, 287] width 5 height 6
select select
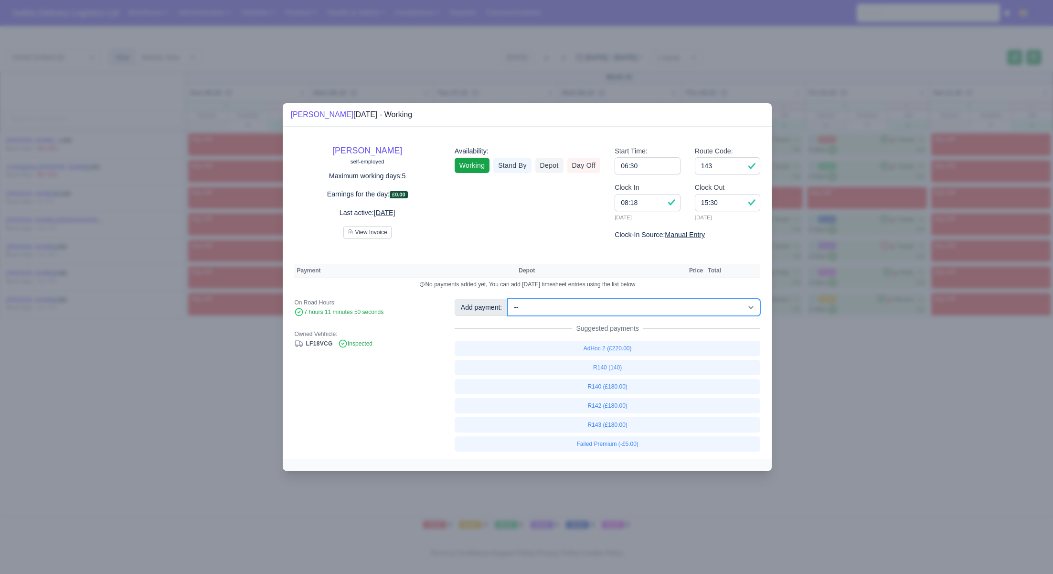
click at [622, 312] on select "-- Ad-Hoc 1 (AD-HO) Ad-Hoc 2 (AD-HO) Ad-Hoc 3 (AD-HO) Ad-Hoc 4 (AD-HO) Ad-Hoc 5…" at bounding box center [634, 307] width 253 height 17
click at [509, 299] on select "-- Ad-Hoc 1 (AD-HO) Ad-Hoc 2 (AD-HO) Ad-Hoc 3 (AD-HO) Ad-Hoc 4 (AD-HO) Ad-Hoc 5…" at bounding box center [634, 307] width 253 height 17
select select "1"
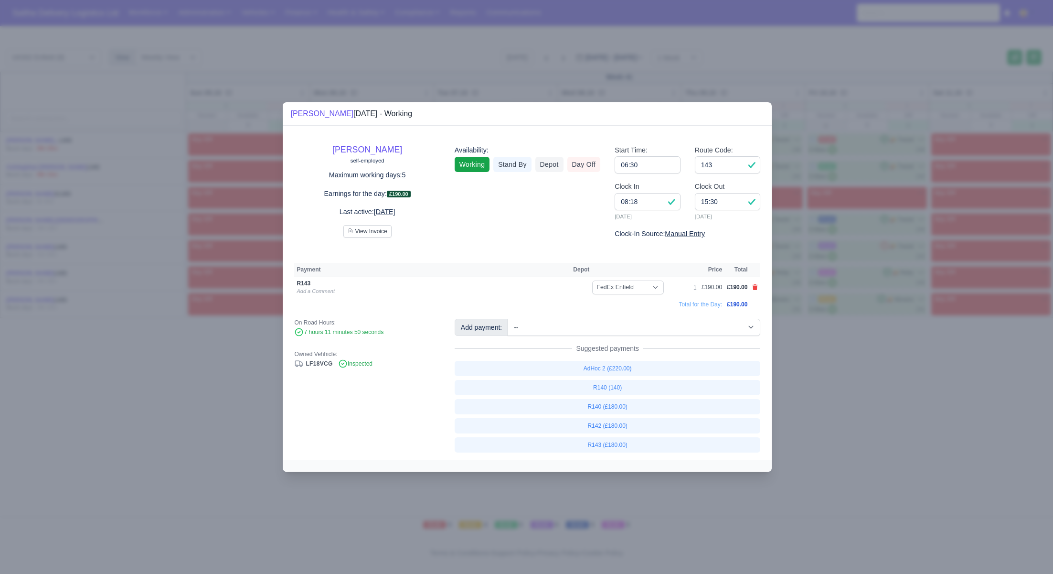
drag, startPoint x: 824, startPoint y: 416, endPoint x: 819, endPoint y: 404, distance: 12.9
click at [824, 416] on div at bounding box center [526, 287] width 1053 height 574
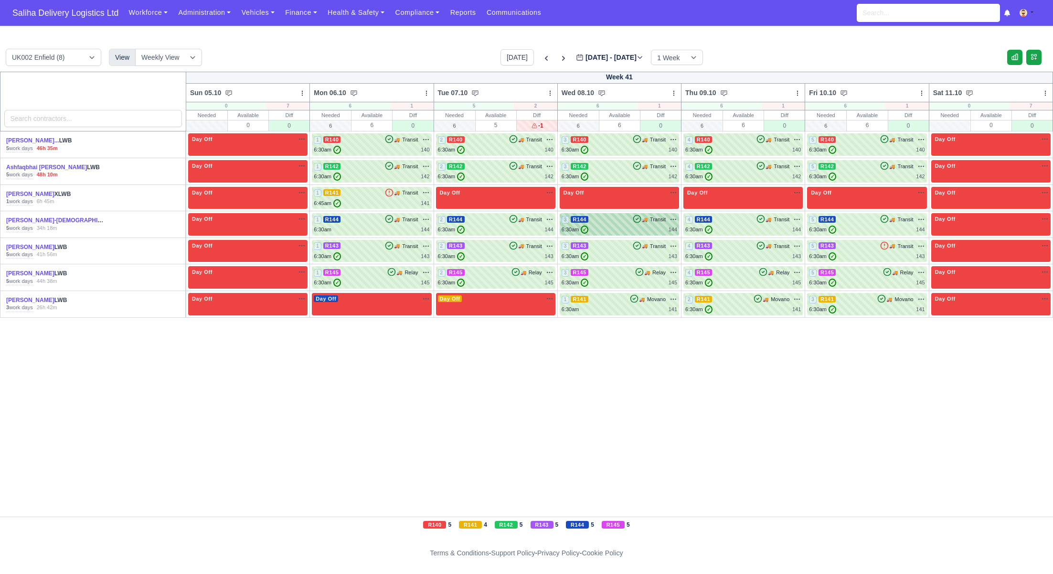
click at [622, 227] on div "6:30am ✓ 144" at bounding box center [620, 229] width 116 height 8
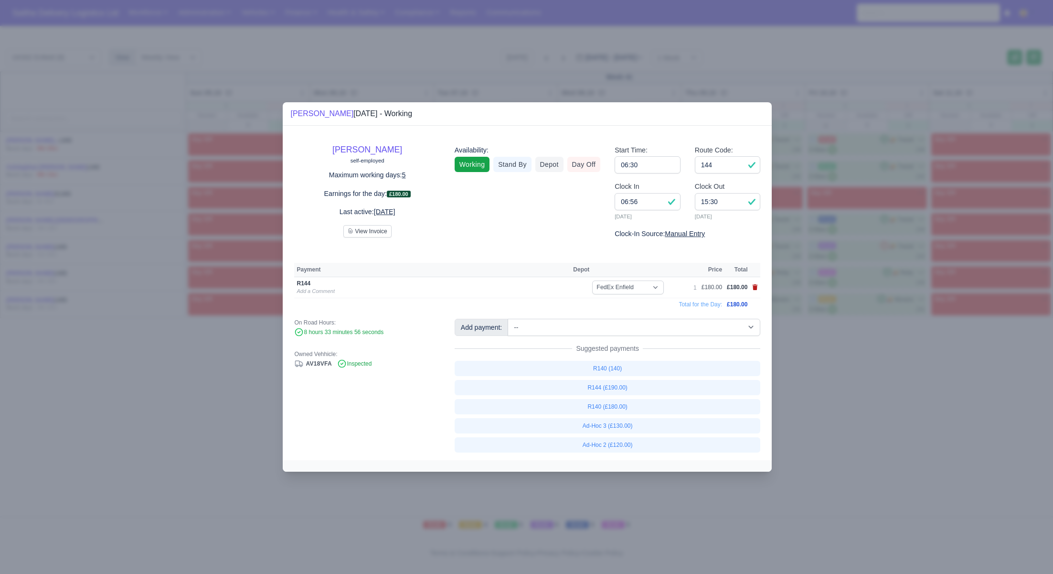
click at [756, 288] on icon at bounding box center [755, 287] width 5 height 6
select select
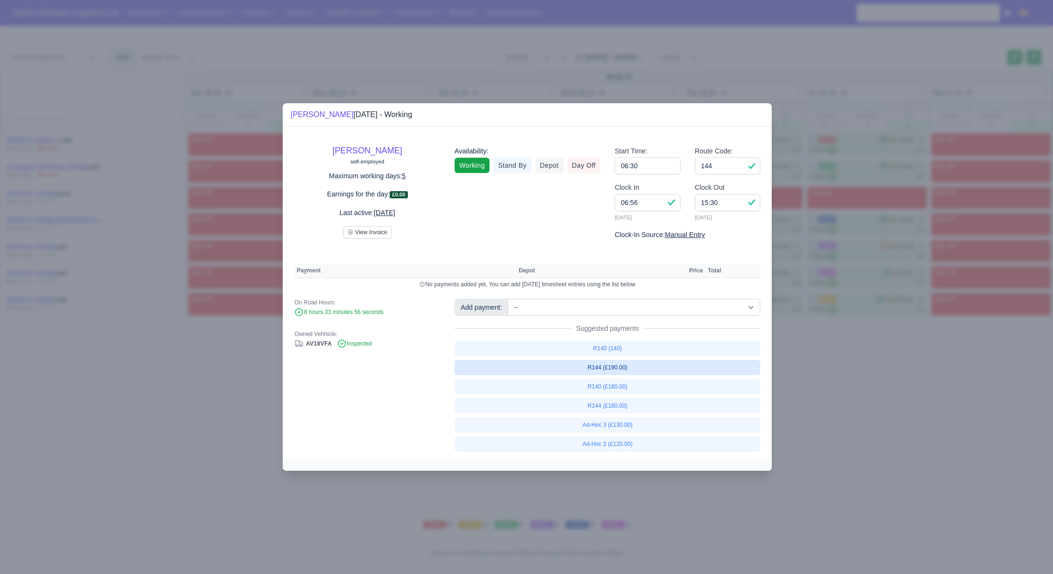
click at [617, 371] on link "R144 (£190.00)" at bounding box center [608, 367] width 306 height 15
select select "1"
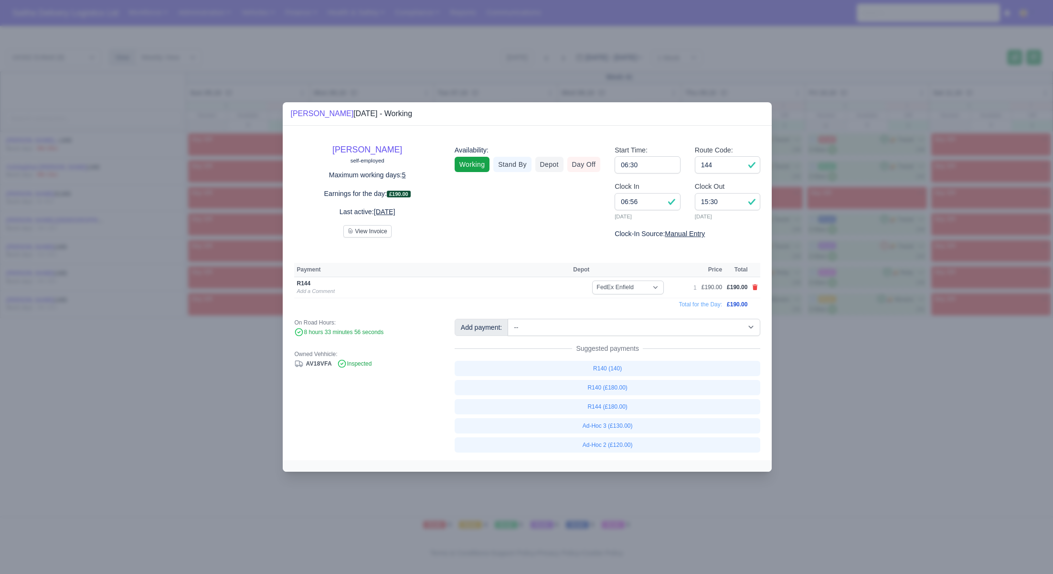
drag, startPoint x: 834, startPoint y: 375, endPoint x: 786, endPoint y: 343, distance: 57.8
click at [834, 375] on div at bounding box center [526, 287] width 1053 height 574
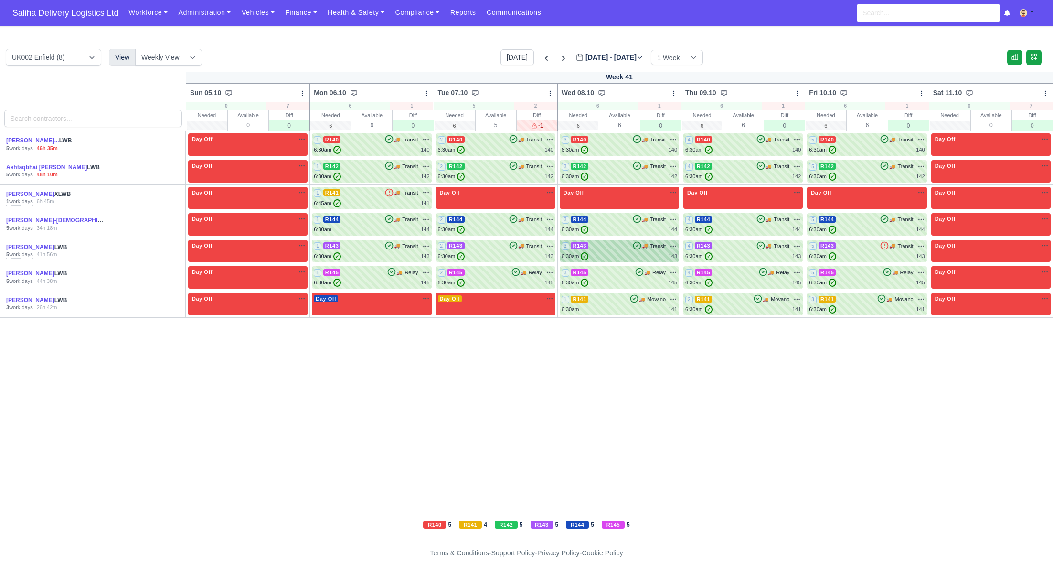
click at [629, 256] on div "6:30am ✓ 143" at bounding box center [620, 256] width 116 height 8
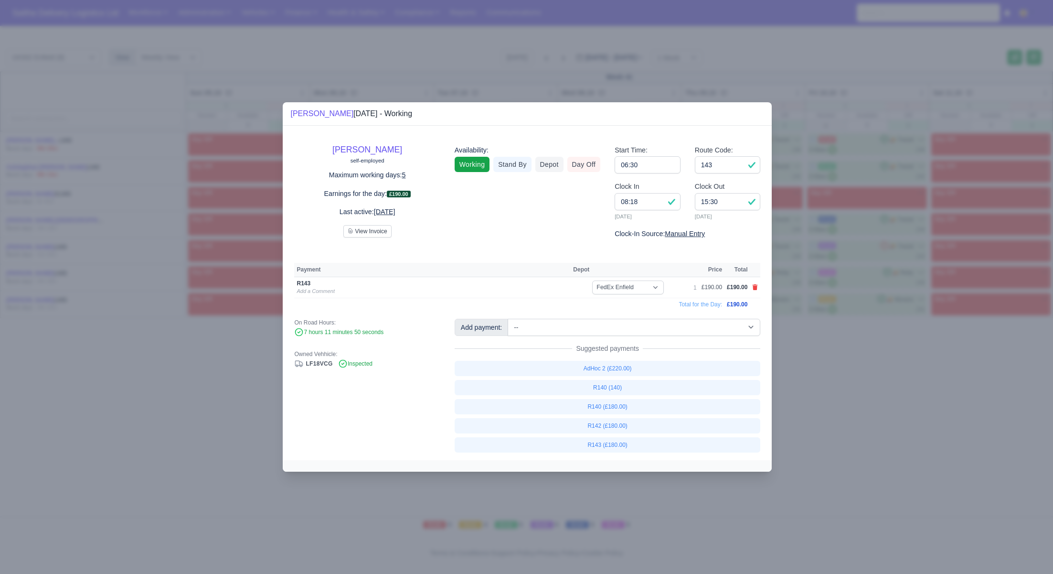
drag, startPoint x: 886, startPoint y: 357, endPoint x: 809, endPoint y: 332, distance: 81.0
click at [885, 357] on div at bounding box center [526, 287] width 1053 height 574
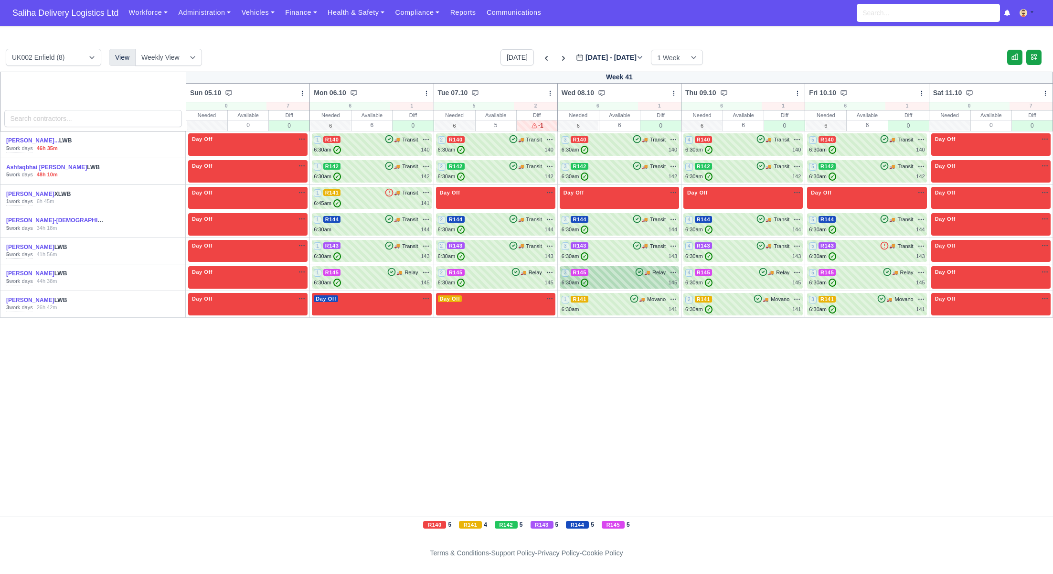
click at [610, 285] on div "6:30am ✓ 145" at bounding box center [620, 283] width 116 height 8
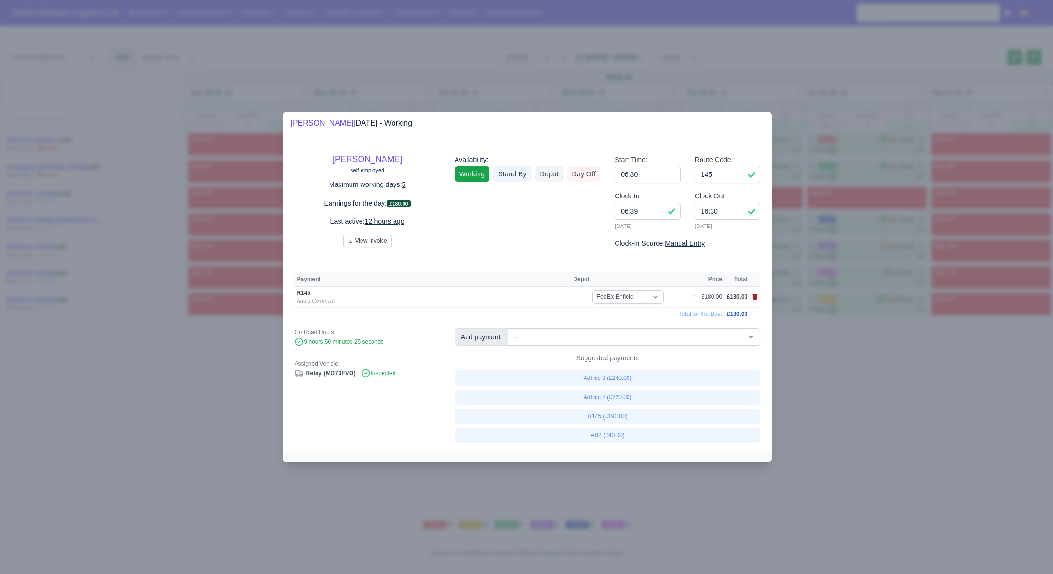
click at [757, 298] on icon at bounding box center [755, 297] width 5 height 6
select select
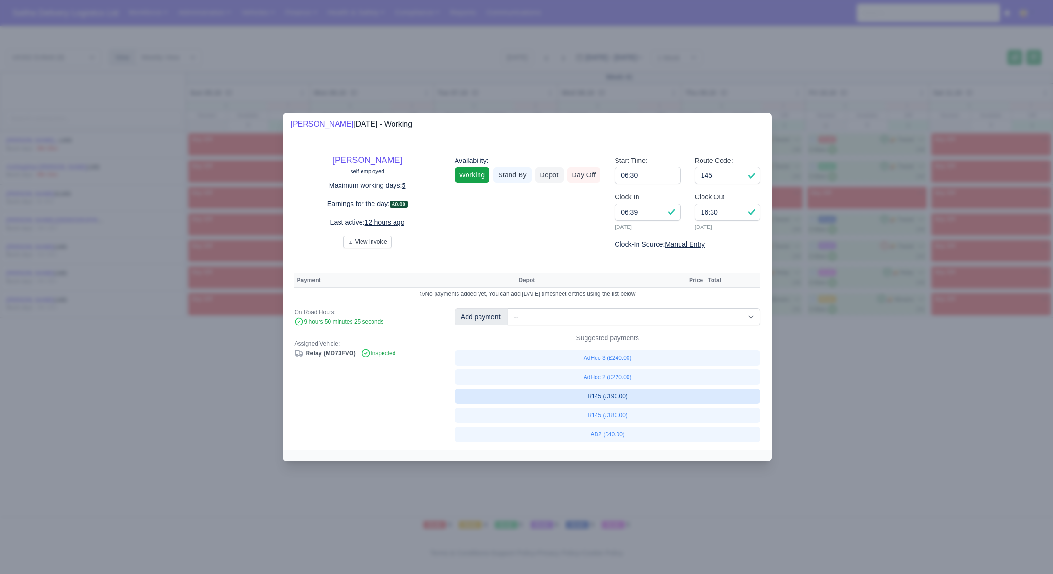
click at [635, 396] on link "R145 (£190.00)" at bounding box center [608, 395] width 306 height 15
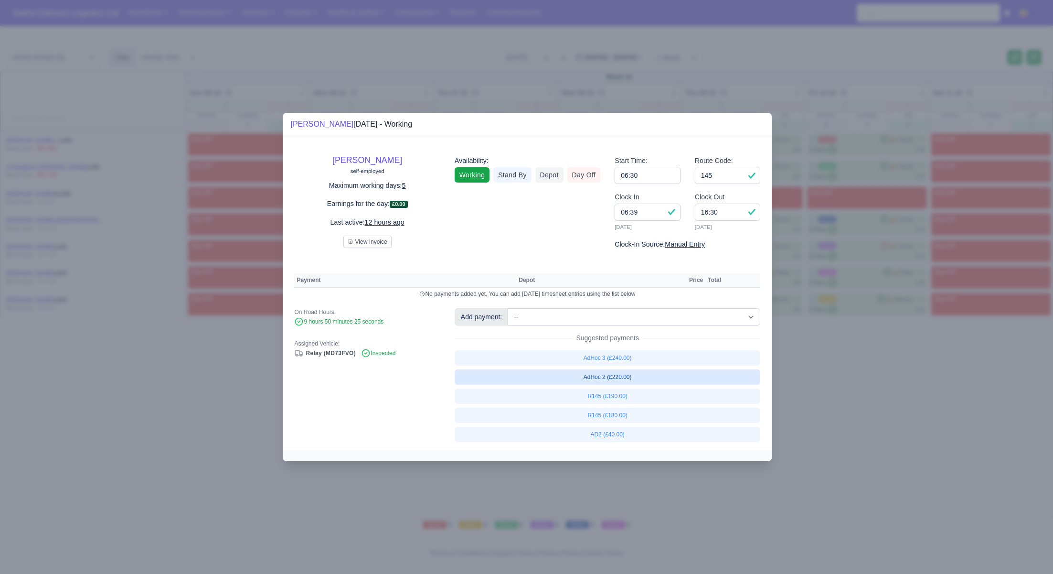
select select "1"
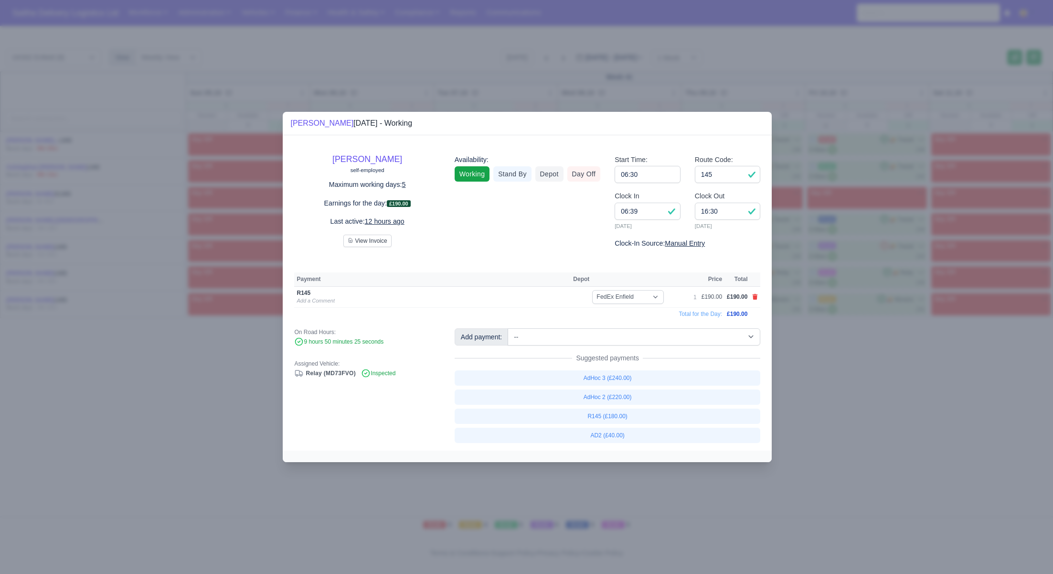
click at [849, 391] on div at bounding box center [526, 287] width 1053 height 574
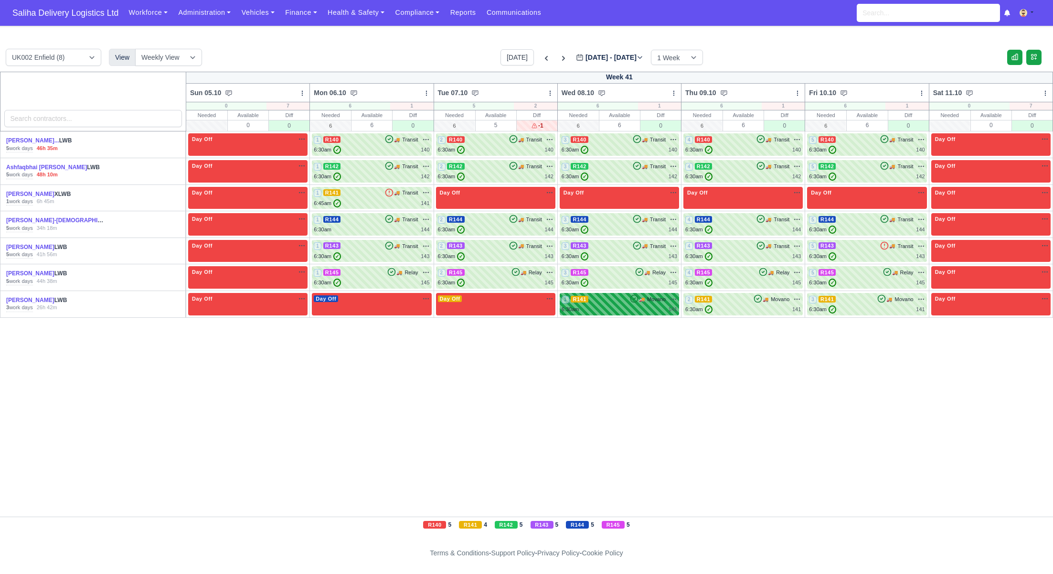
click at [615, 311] on div "6:30am 141" at bounding box center [620, 309] width 116 height 8
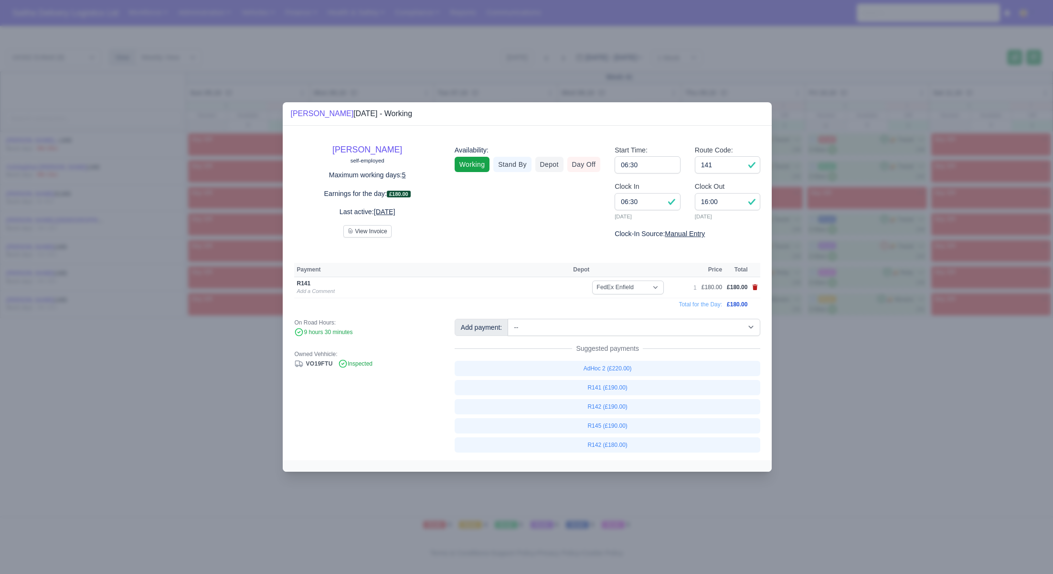
click at [755, 290] on icon at bounding box center [755, 287] width 5 height 6
select select
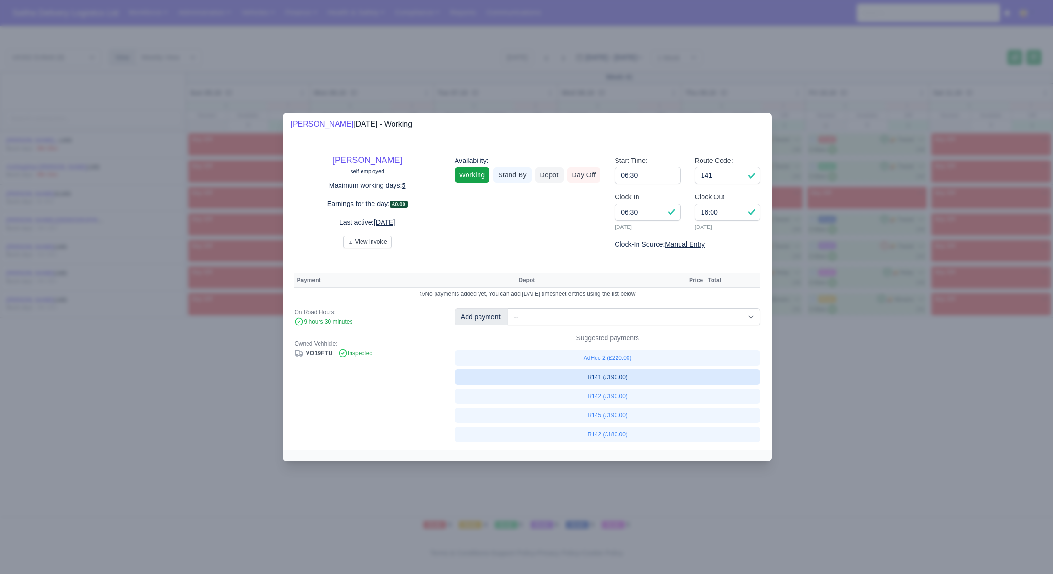
click at [616, 377] on link "R141 (£190.00)" at bounding box center [608, 376] width 306 height 15
select select "1"
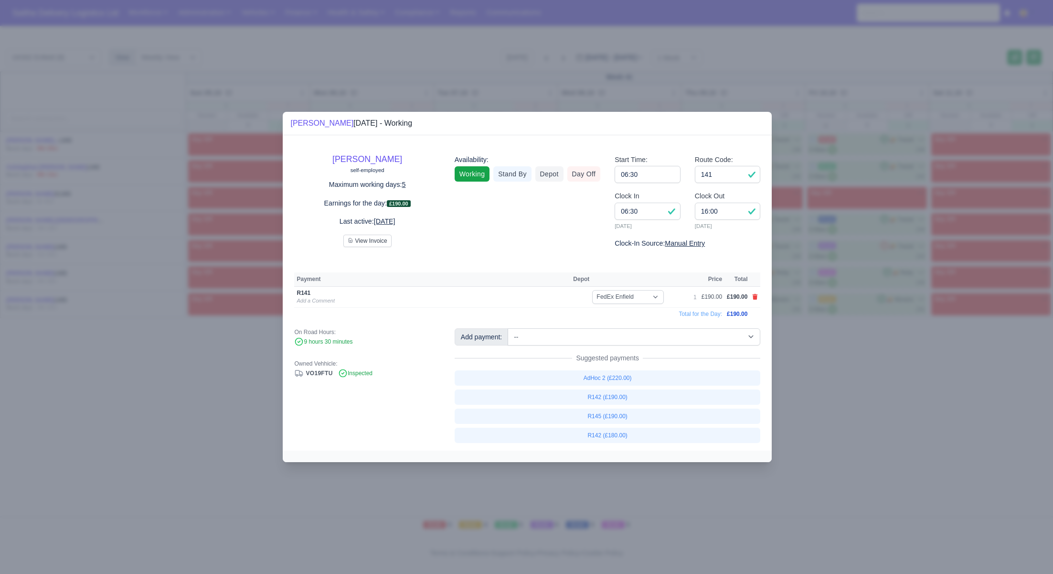
click at [871, 391] on div at bounding box center [526, 287] width 1053 height 574
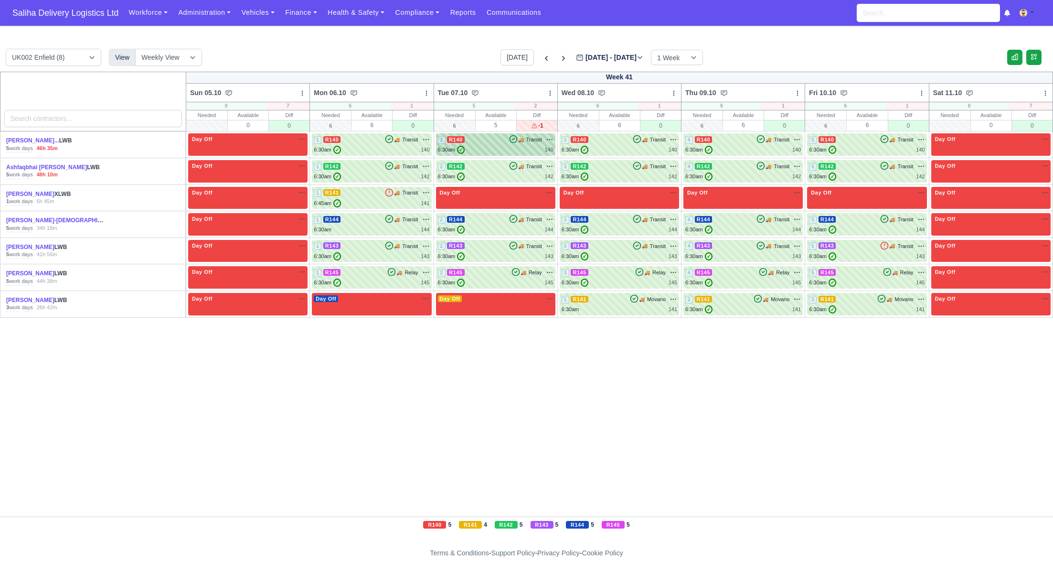
click at [484, 147] on div "6:30am ✓ 140" at bounding box center [496, 150] width 116 height 8
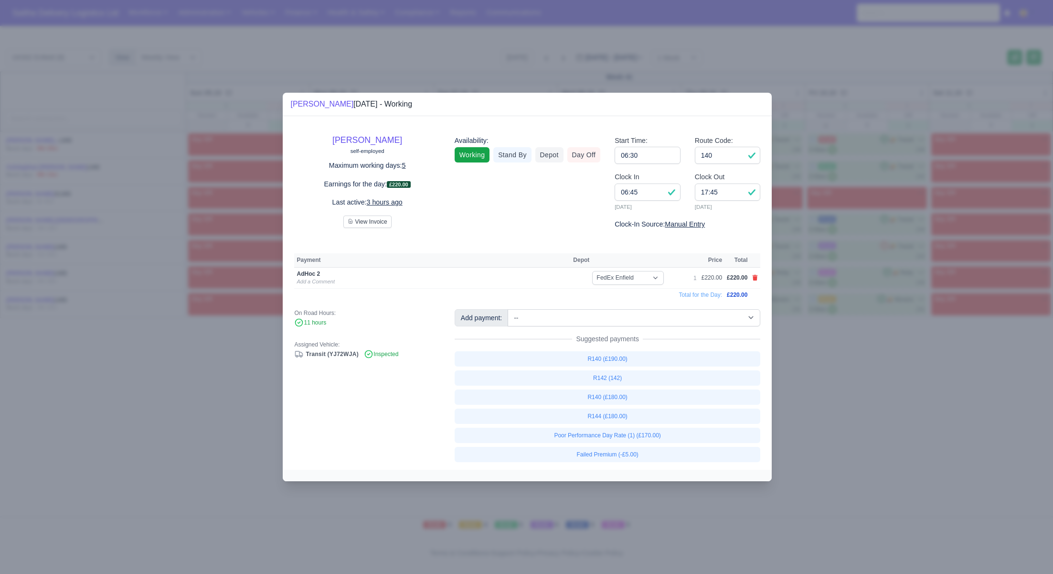
drag, startPoint x: 826, startPoint y: 370, endPoint x: 647, endPoint y: 258, distance: 211.6
click at [826, 369] on div at bounding box center [526, 287] width 1053 height 574
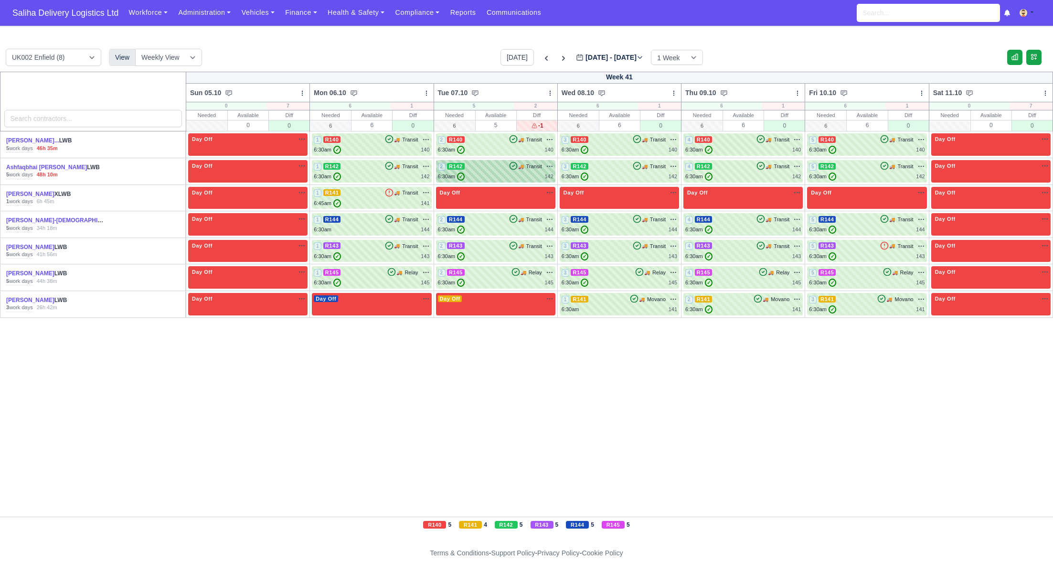
click at [505, 169] on div "2 R142 🚚 Transit" at bounding box center [496, 166] width 116 height 9
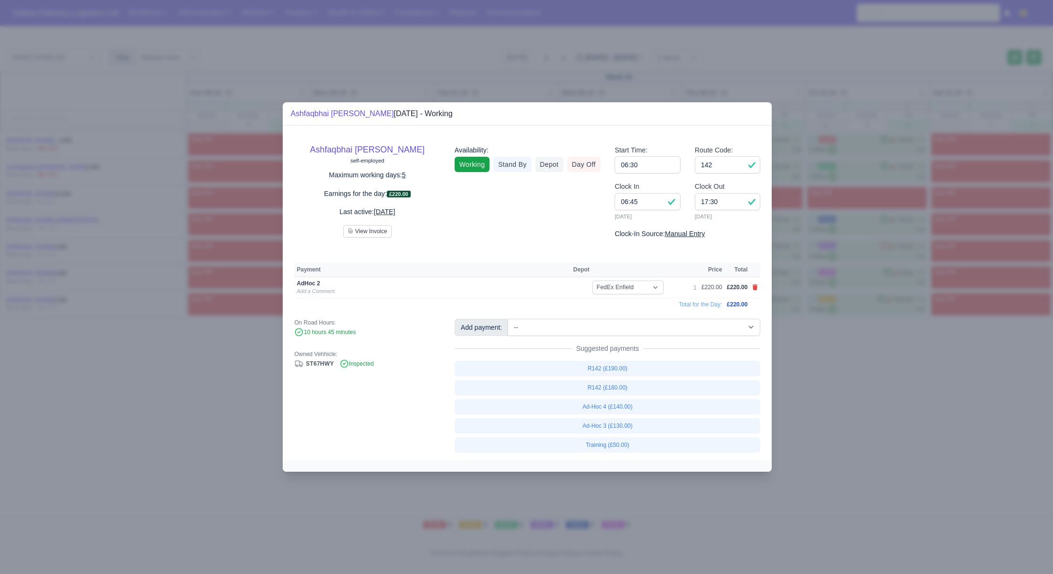
drag, startPoint x: 875, startPoint y: 389, endPoint x: 661, endPoint y: 284, distance: 238.6
click at [869, 386] on div at bounding box center [526, 287] width 1053 height 574
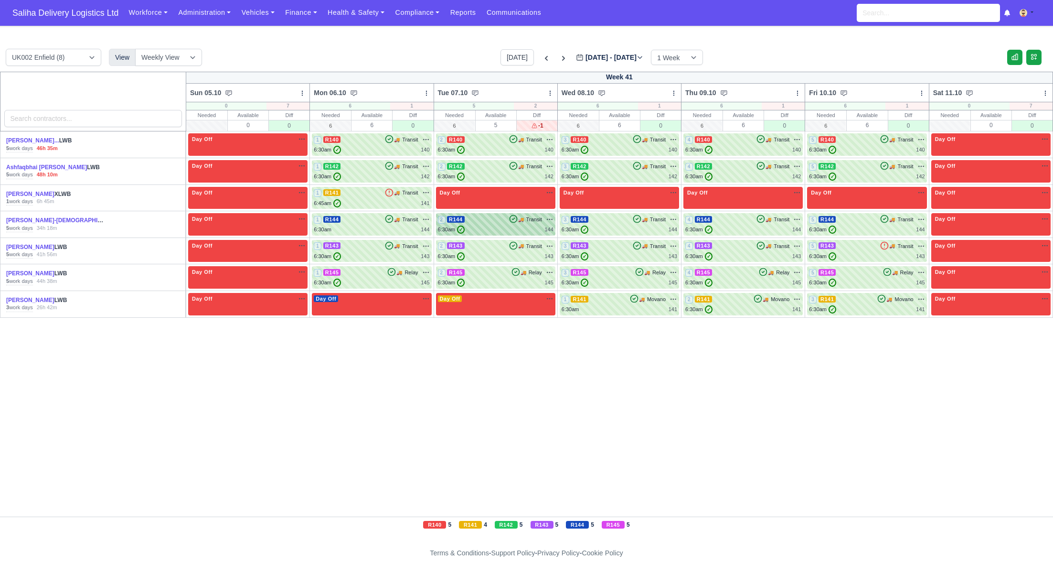
click at [487, 219] on div "2 R144 🚚 Transit" at bounding box center [496, 219] width 116 height 9
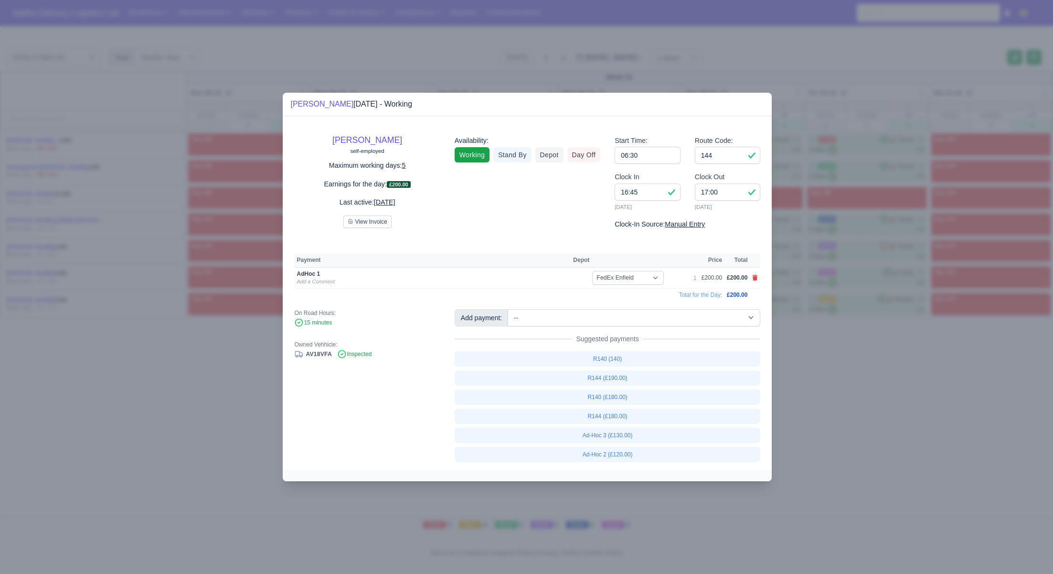
drag, startPoint x: 857, startPoint y: 368, endPoint x: 852, endPoint y: 365, distance: 5.6
click at [856, 368] on div at bounding box center [526, 287] width 1053 height 574
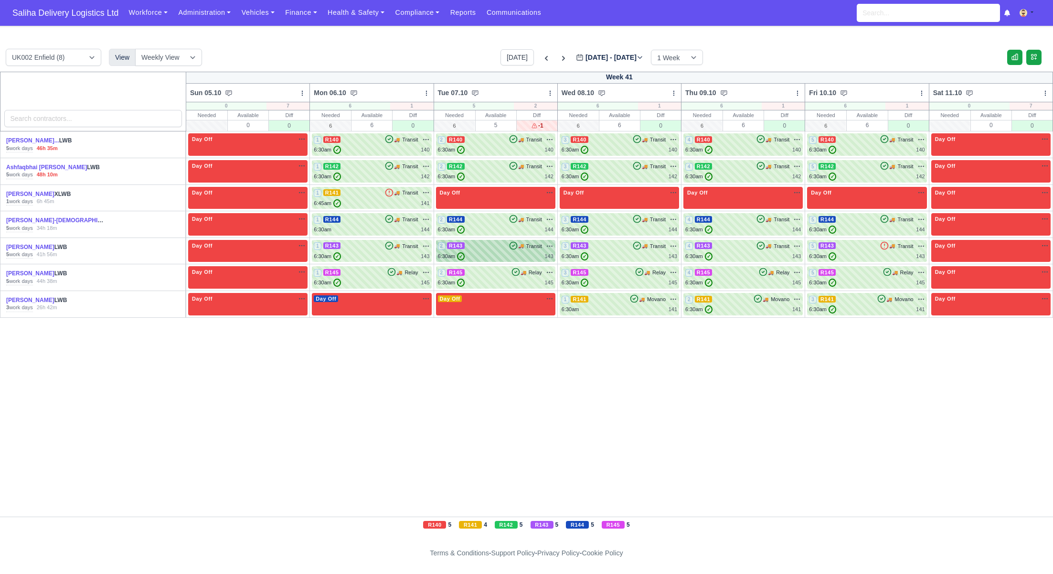
click at [508, 255] on div "6:30am ✓ 143" at bounding box center [496, 256] width 116 height 8
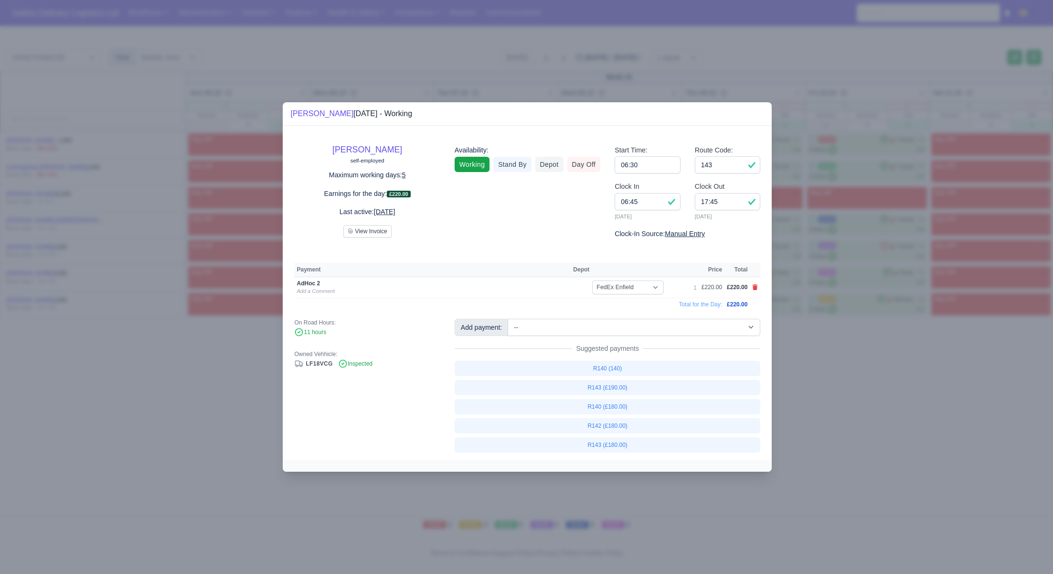
click at [867, 397] on div at bounding box center [526, 287] width 1053 height 574
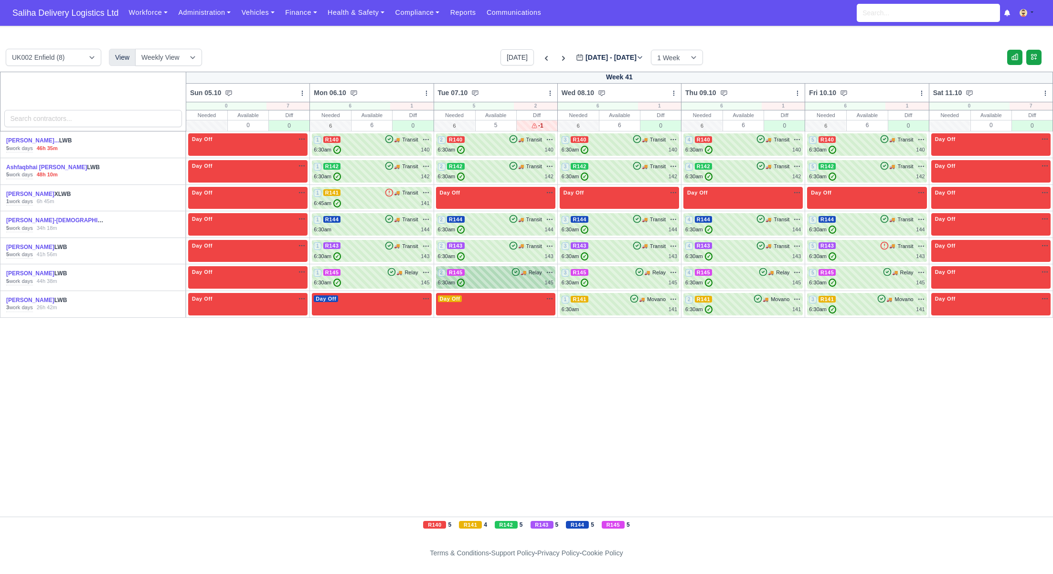
click at [500, 285] on div "6:30am ✓ 145" at bounding box center [496, 283] width 116 height 8
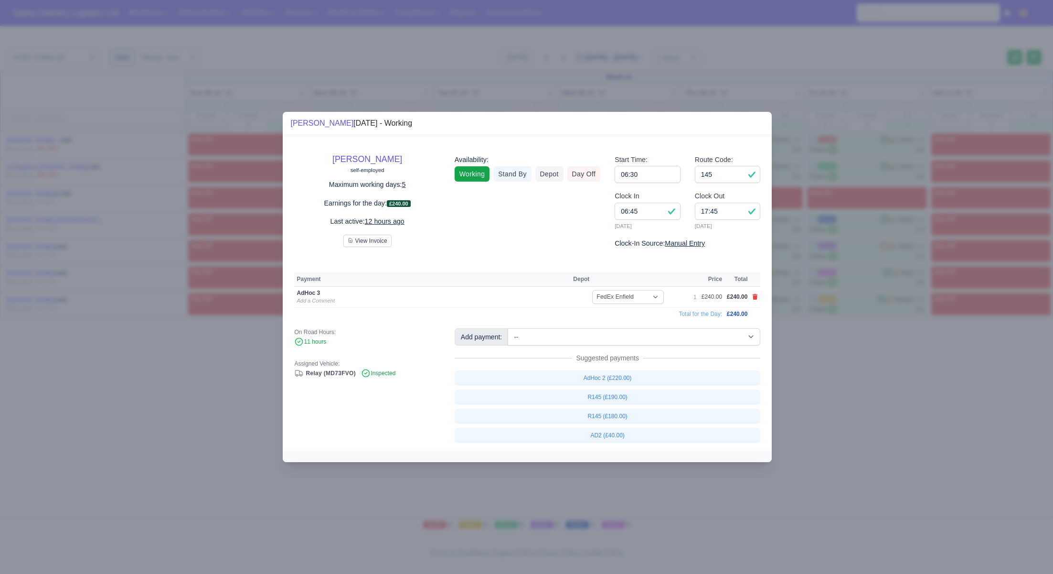
drag, startPoint x: 883, startPoint y: 382, endPoint x: 774, endPoint y: 330, distance: 121.0
click at [883, 382] on div at bounding box center [526, 287] width 1053 height 574
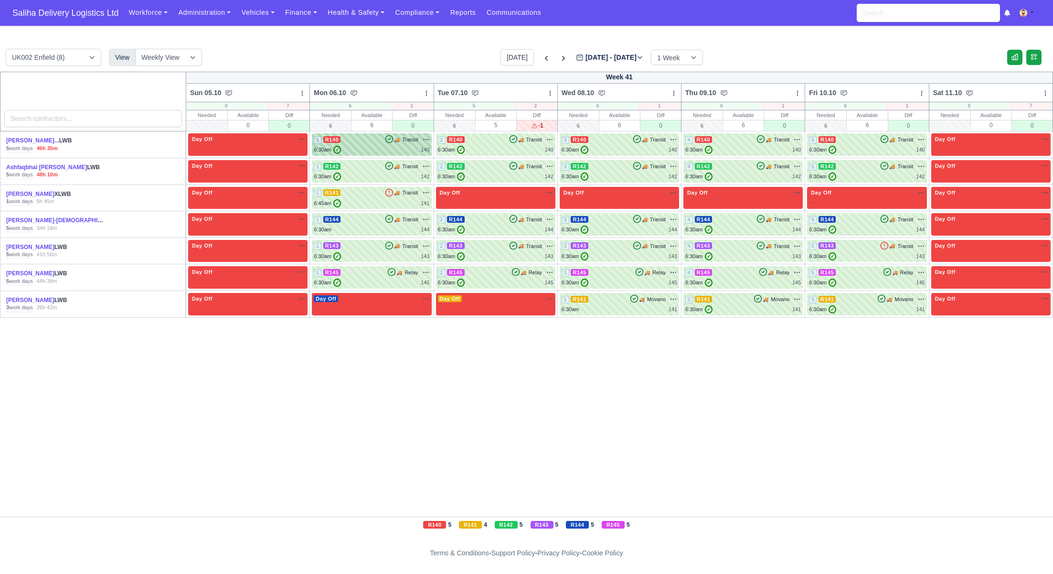
click at [390, 144] on div "1 R140 🚚 Transit" at bounding box center [372, 144] width 116 height 19
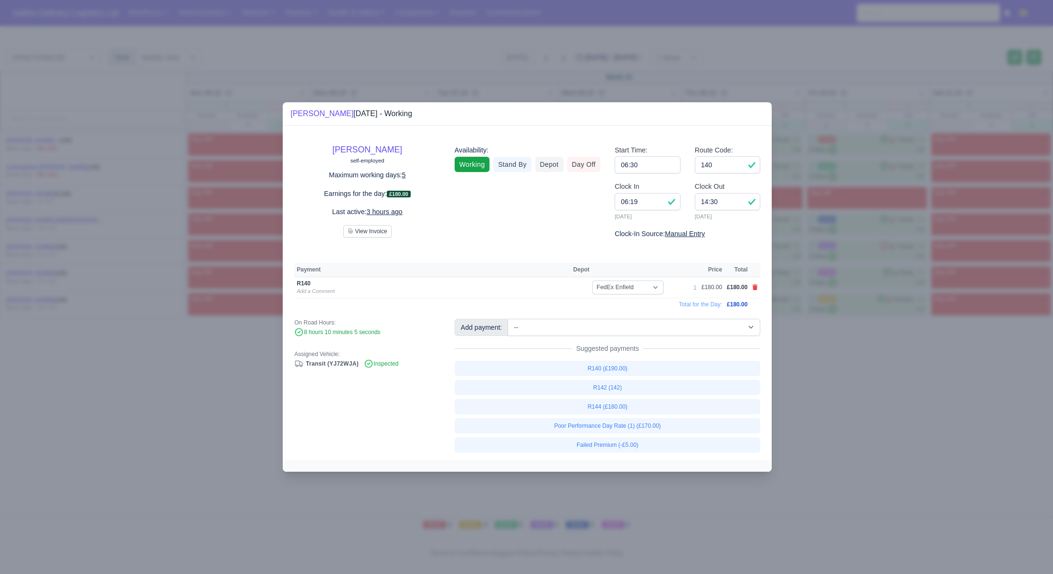
click at [860, 404] on div at bounding box center [526, 287] width 1053 height 574
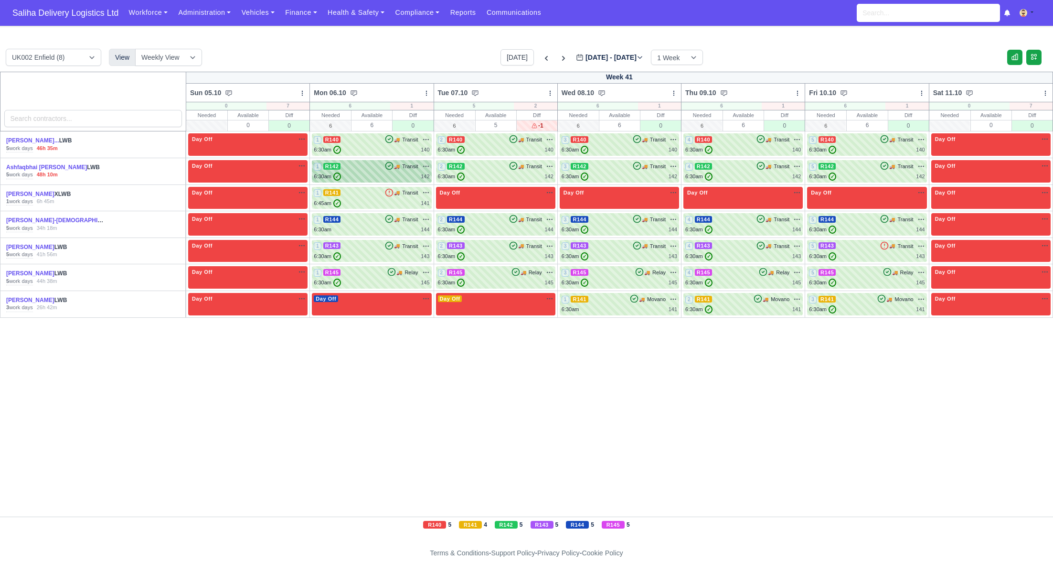
click at [367, 171] on div "1 R142 🚚 Transit" at bounding box center [372, 171] width 116 height 19
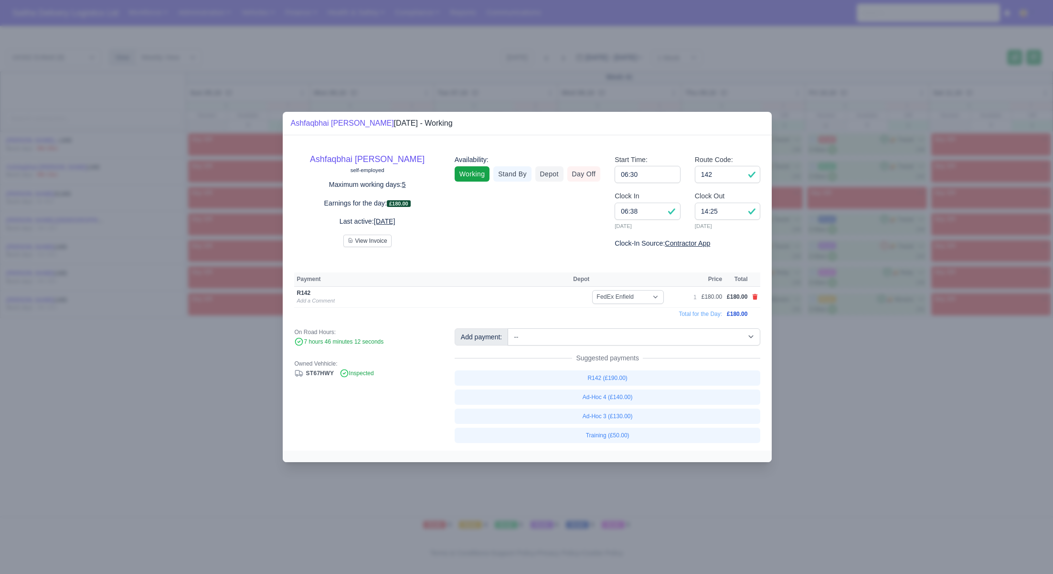
drag, startPoint x: 914, startPoint y: 388, endPoint x: 910, endPoint y: 386, distance: 4.9
click at [914, 388] on div at bounding box center [526, 287] width 1053 height 574
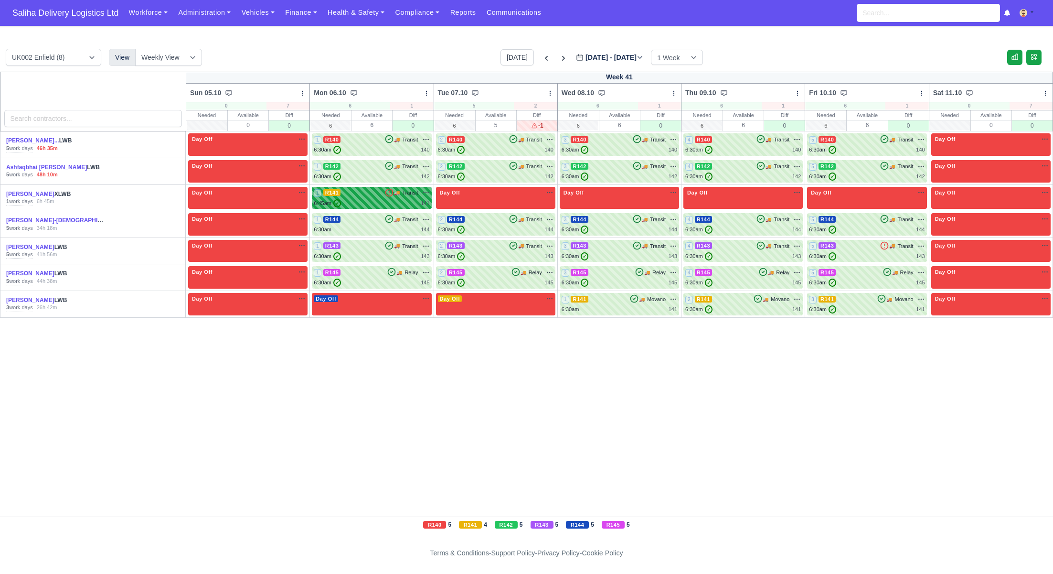
click at [379, 199] on div "6:45am ✓ 141" at bounding box center [372, 203] width 116 height 8
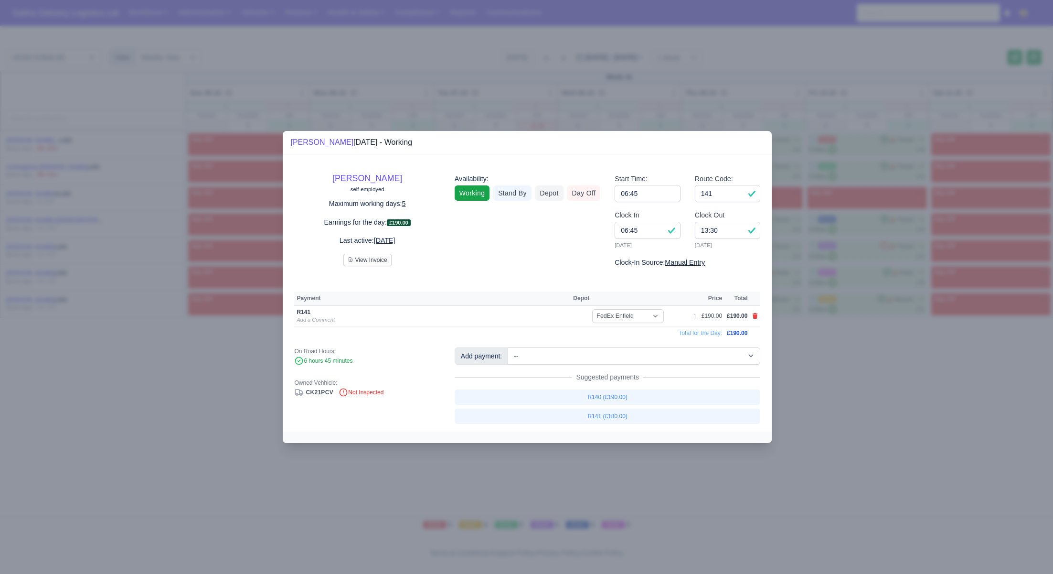
click at [868, 437] on div at bounding box center [526, 287] width 1053 height 574
